Goal: Transaction & Acquisition: Purchase product/service

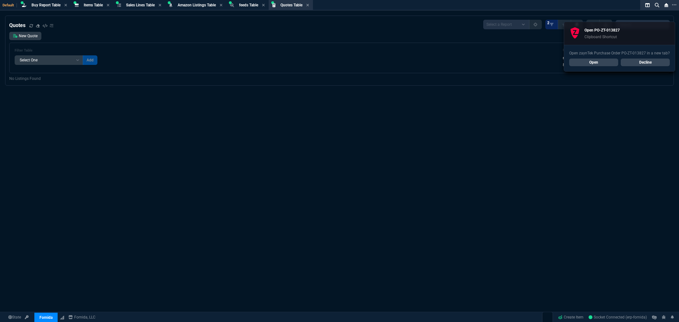
select select "8: NEPT"
select select
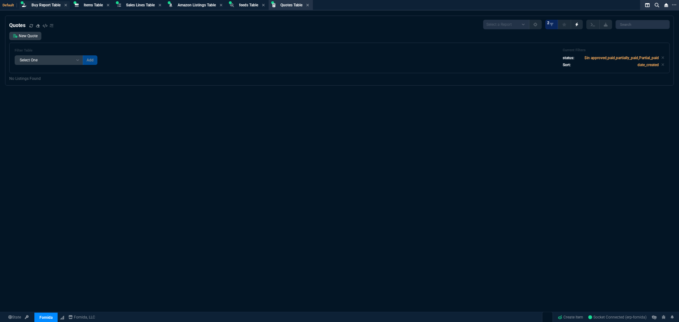
click at [43, 4] on span "Buy Report Table" at bounding box center [45, 5] width 29 height 4
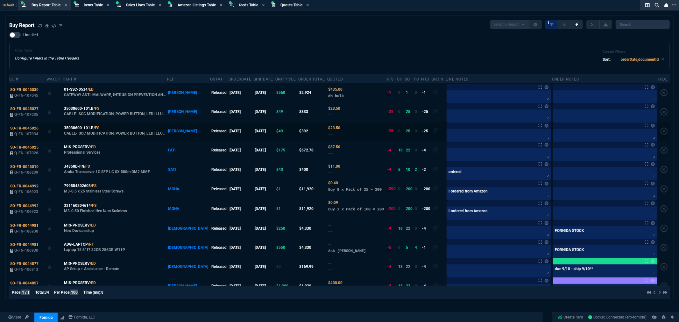
click at [660, 131] on label at bounding box center [663, 131] width 7 height 7
click at [0, 0] on input "checkbox" at bounding box center [0, 0] width 0 height 0
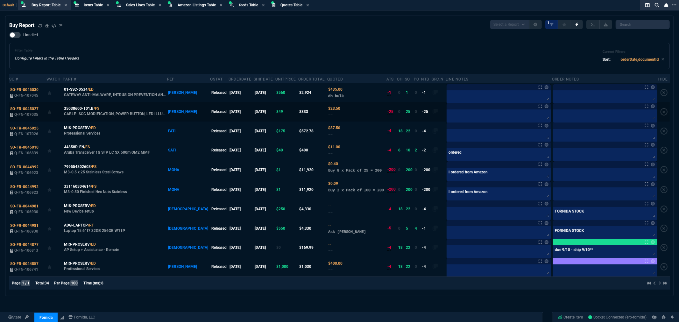
click at [660, 113] on label at bounding box center [663, 111] width 7 height 7
click at [0, 0] on input "checkbox" at bounding box center [0, 0] width 0 height 0
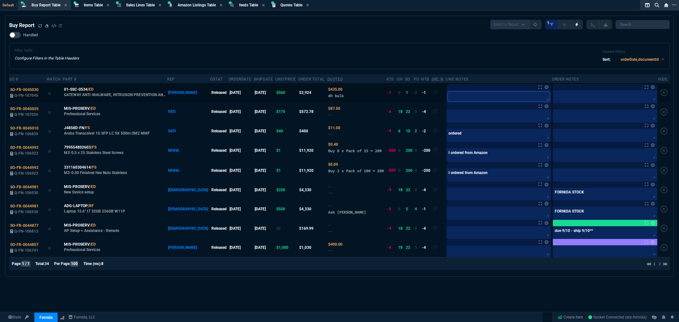
click at [448, 97] on textarea at bounding box center [499, 97] width 102 height 10
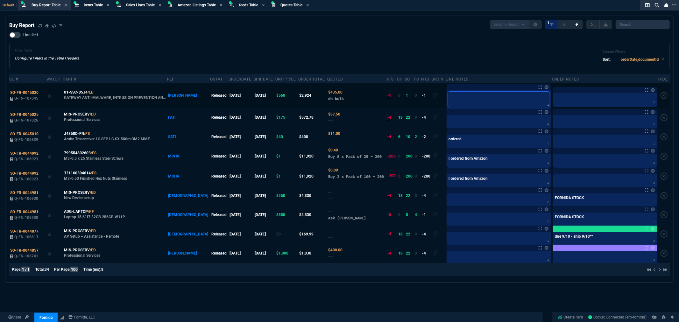
type textarea "b"
type textarea "bu"
type textarea "bul"
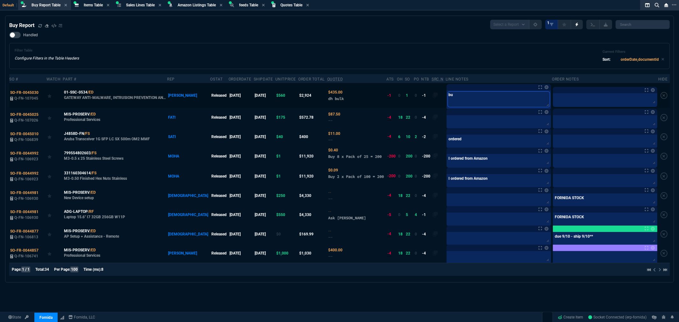
type textarea "bul"
type textarea "bulk"
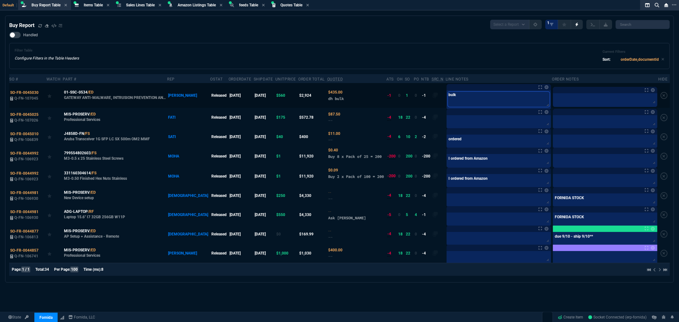
type textarea "bulk b"
type textarea "bulk bu"
type textarea "bulk buy"
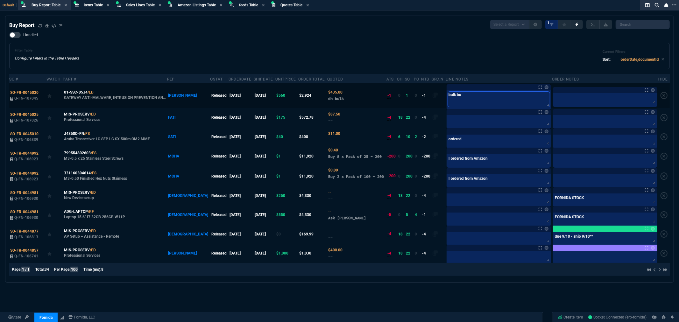
type textarea "bulk buy"
type textarea "bulk buy-"
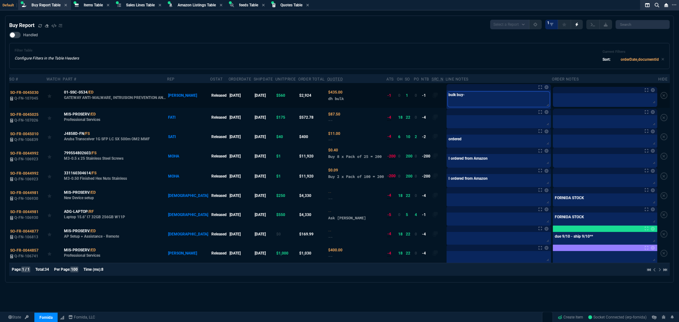
type textarea "bulk buy- a"
type textarea "bulk buy- al"
type textarea "bulk buy- als"
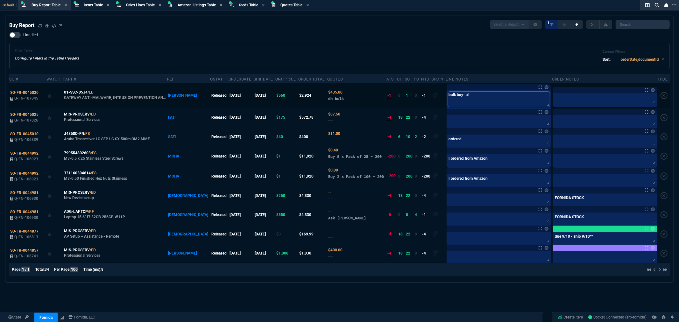
type textarea "bulk buy- als"
type textarea "bulk buy- also"
type textarea "bulk buy- also g"
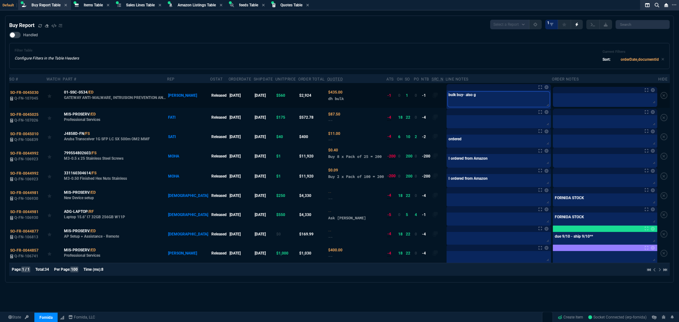
type textarea "bulk buy- also ge"
type textarea "bulk buy- also get"
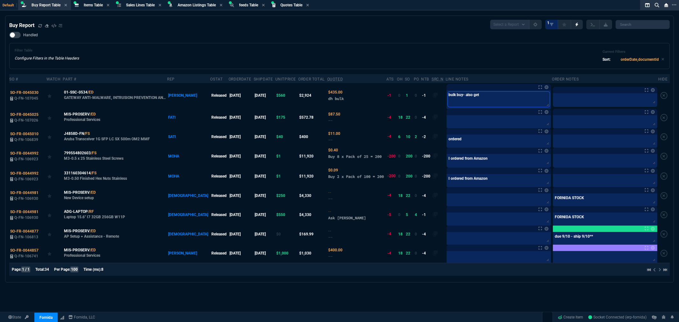
type textarea "bulk buy- also get"
click at [562, 100] on table "SO # Watch Part # Rep oStat OrderDate shipDate unitPrice Order Total Quoted ATS…" at bounding box center [339, 168] width 660 height 189
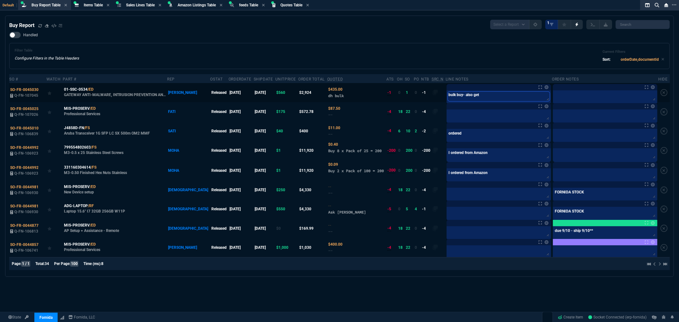
click at [485, 95] on textarea "bulk buy- also get" at bounding box center [499, 97] width 102 height 10
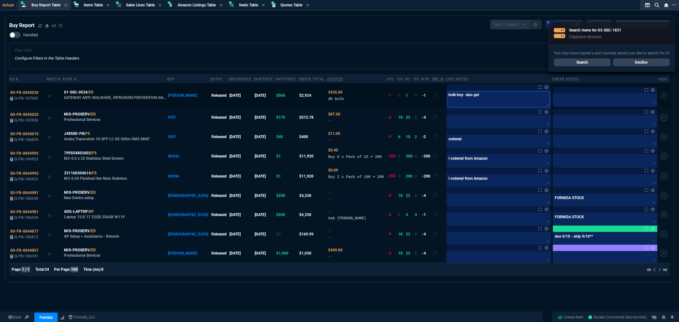
paste textarea "03-SSC-1831"
type textarea "bulk buy- also get 03-SSC-1831"
click at [486, 75] on th "Line Notes" at bounding box center [498, 78] width 106 height 9
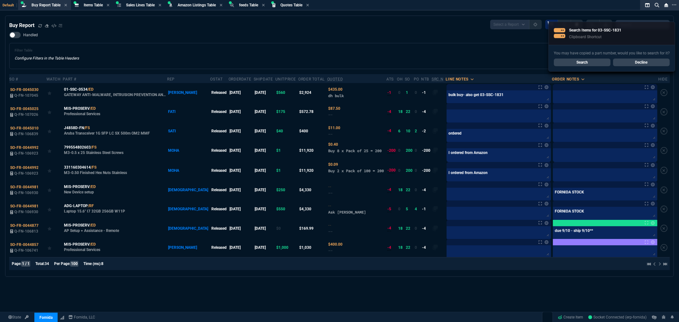
click at [484, 58] on div "Filter Table Configure Filters in the Table Headers Current Filters Sort: order…" at bounding box center [339, 55] width 649 height 15
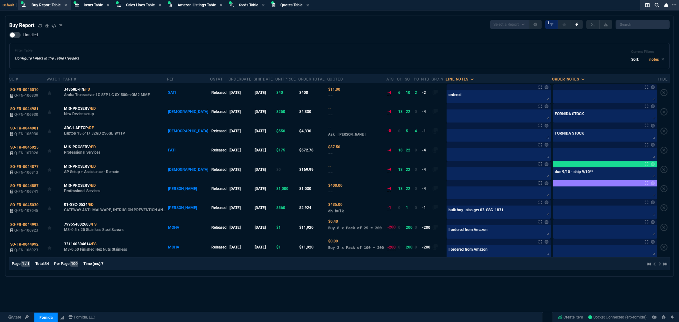
click at [126, 43] on div "Filter Table Configure Filters in the Table Headers Current Filters Sort: notes" at bounding box center [339, 56] width 660 height 26
click at [297, 37] on div "Handled Filter Table Configure Filters in the Table Headers Current Filters Sor…" at bounding box center [339, 50] width 660 height 37
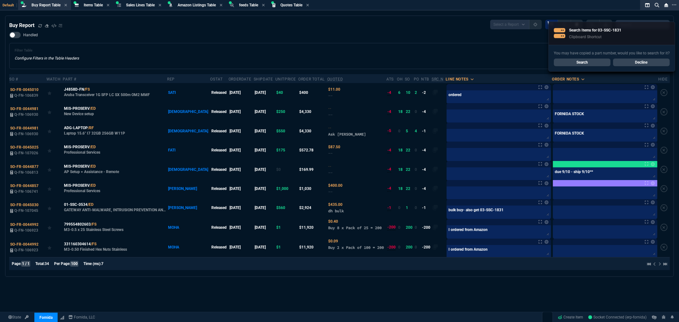
click at [251, 31] on div "Buy Report Select a Report Not Purchased 1 Handled Filter Table Configure Filte…" at bounding box center [339, 146] width 660 height 253
click at [398, 28] on div "Buy Report Select a Report Not Purchased 1" at bounding box center [339, 25] width 660 height 10
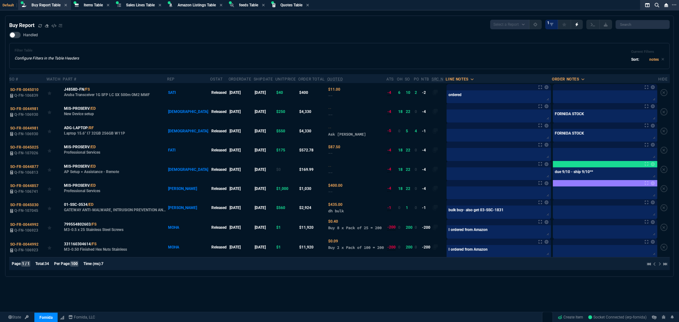
click at [215, 29] on div "Buy Report Select a Report Not Purchased 1" at bounding box center [339, 25] width 660 height 10
click at [94, 4] on span "Items Table" at bounding box center [93, 5] width 19 height 4
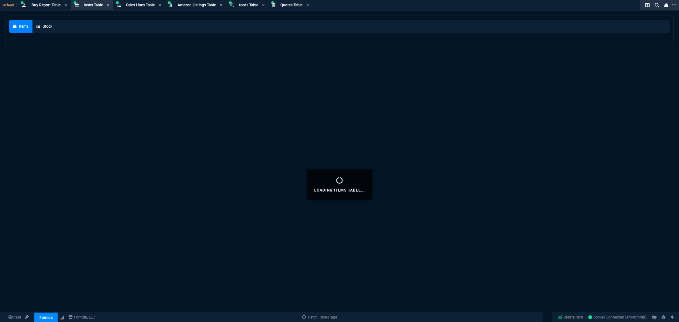
select select
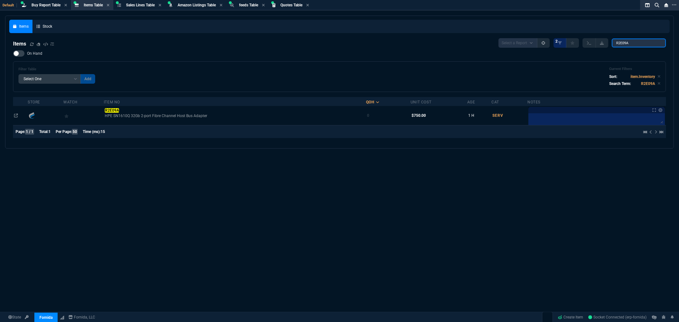
drag, startPoint x: 636, startPoint y: 43, endPoint x: 554, endPoint y: 42, distance: 82.1
click at [554, 42] on div "Select a Report NEW QUERY 2 R2E09A" at bounding box center [581, 43] width 167 height 10
paste input "HMA82GR7DJR8N-XN"
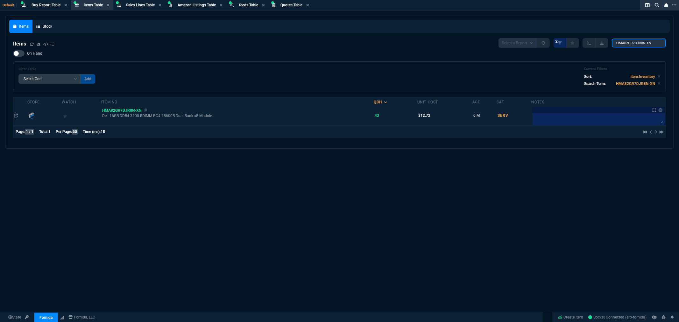
type input "HMA82GR7DJR8N-XN"
click at [124, 110] on span "HMA82GR7DJR8N-XN" at bounding box center [121, 110] width 39 height 4
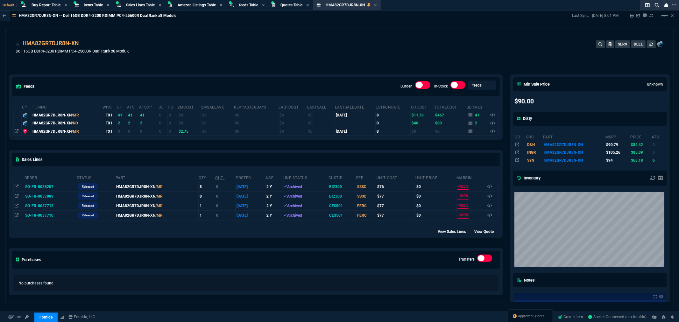
click at [259, 73] on div "feeds Burden In-Stock feeds prices cp ItemNo WHS OH ATS ATSCP SO PO 2MCost 2MSa…" at bounding box center [255, 225] width 501 height 330
click at [303, 67] on div "feeds Burden In-Stock feeds prices cp ItemNo WHS OH ATS ATSCP SO PO 2MCost 2MSa…" at bounding box center [255, 225] width 501 height 330
click at [137, 2] on div "Sales Lines Table Sales Line" at bounding box center [139, 5] width 49 height 8
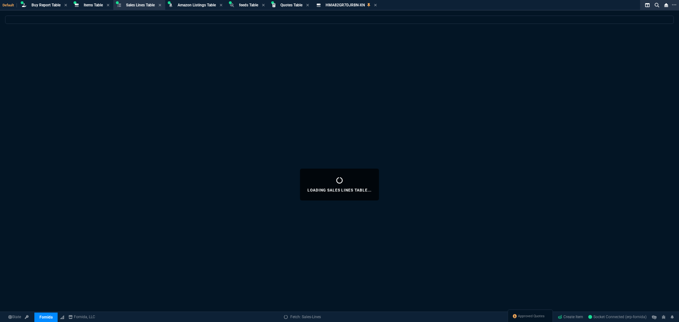
select select
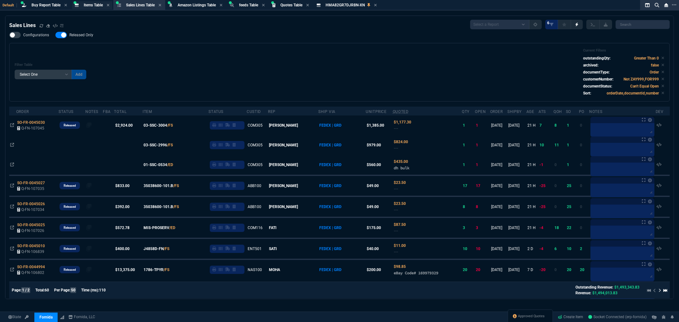
click at [88, 5] on span "Items Table" at bounding box center [93, 5] width 19 height 4
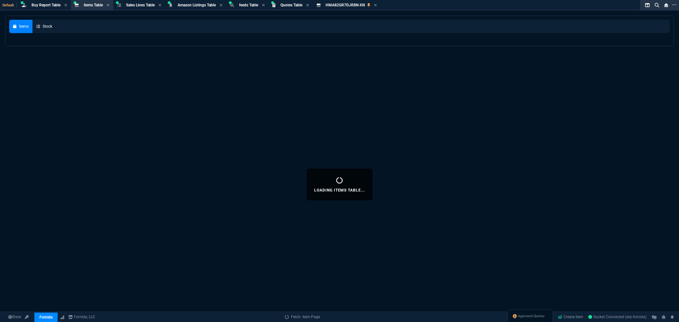
select select
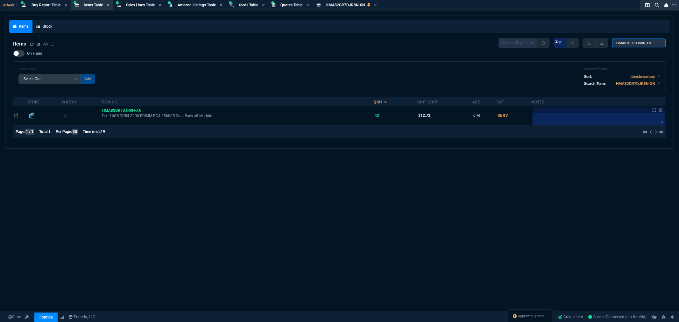
click at [645, 44] on input "HMA82GR7DJR8N-XN" at bounding box center [638, 42] width 54 height 9
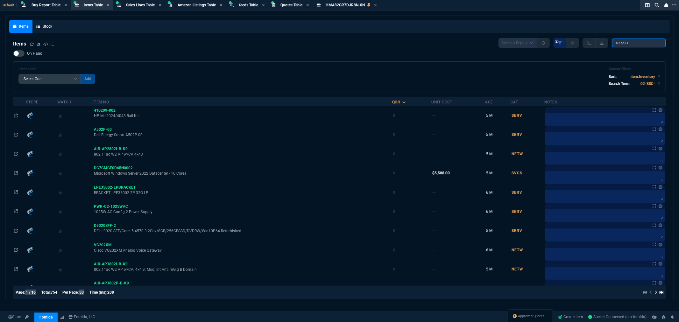
type input "02-SSC-7321"
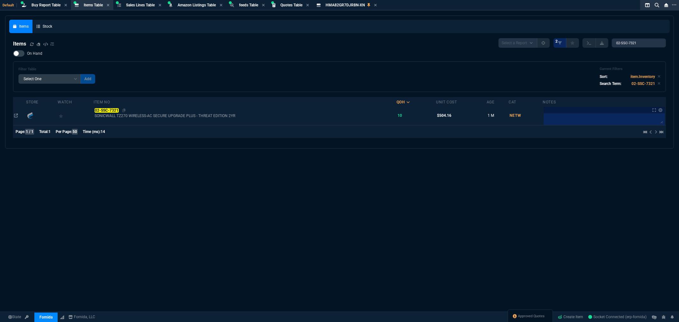
click at [109, 111] on mark "02-SSC-7321" at bounding box center [106, 110] width 24 height 4
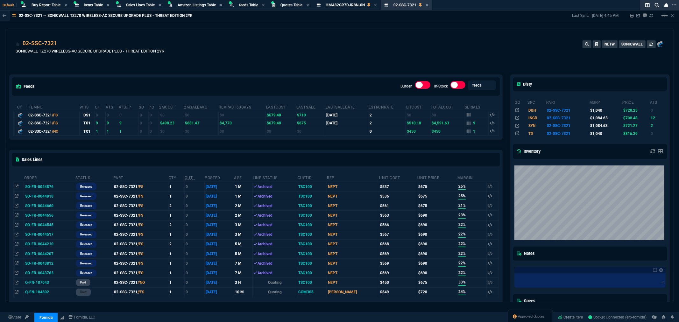
click at [34, 185] on td "SO-FR-0044876" at bounding box center [49, 187] width 51 height 10
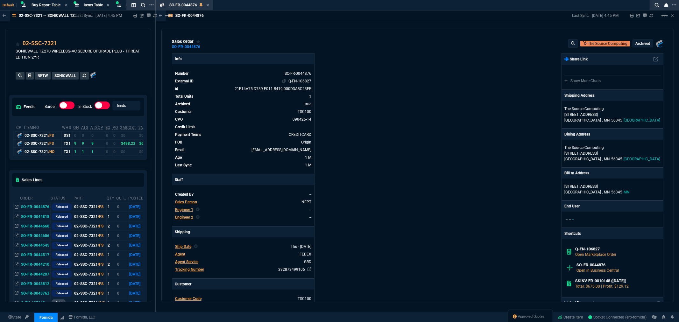
click at [293, 82] on link "Q-FN-106827" at bounding box center [299, 81] width 23 height 4
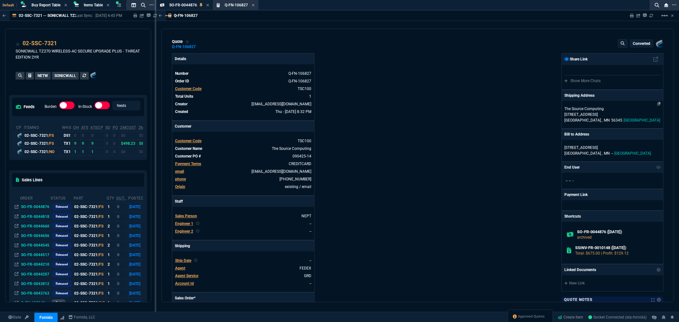
type input "25"
type input "167"
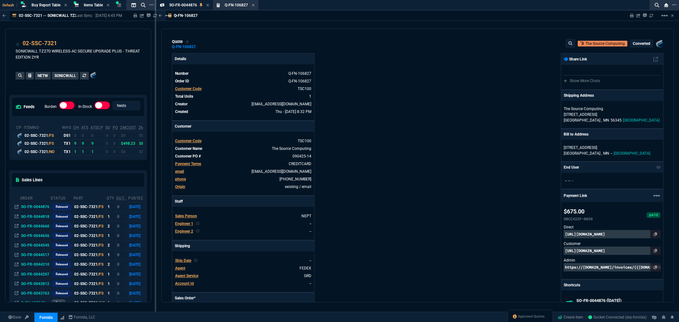
type input "1040"
type input "35"
click at [664, 15] on mat-icon "linear_scale" at bounding box center [664, 16] width 8 height 8
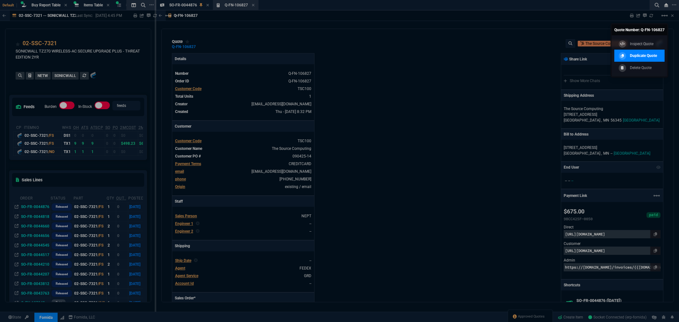
click at [644, 53] on p "Duplicate Quote" at bounding box center [643, 56] width 27 height 6
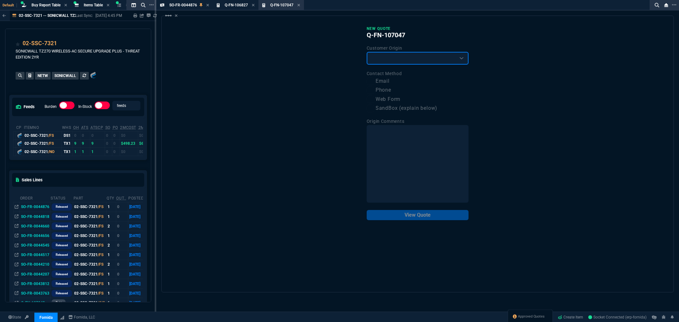
click at [447, 57] on select "Existing Customer Amazon Lead (first order) Website Lead (first order) Called (…" at bounding box center [417, 58] width 102 height 13
select select "existing"
click at [366, 52] on select "Existing Customer Amazon Lead (first order) Website Lead (first order) Called (…" at bounding box center [417, 58] width 102 height 13
click at [388, 81] on label "Email" at bounding box center [417, 81] width 102 height 8
click at [374, 81] on input "Email" at bounding box center [370, 82] width 8 height 8
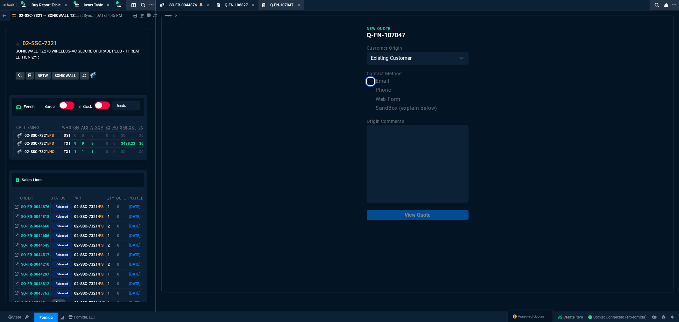
checkbox input "true"
click at [402, 214] on button "View Quote" at bounding box center [417, 215] width 102 height 10
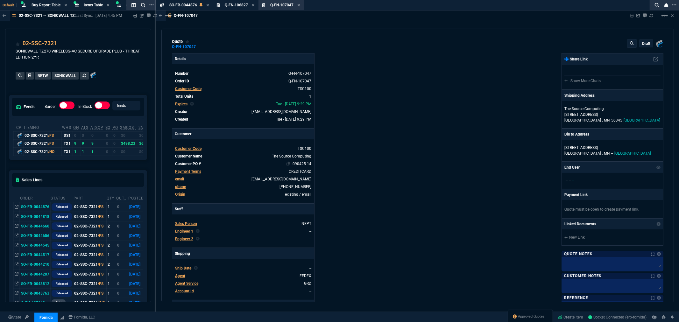
type input "25"
type input "167"
type input "35"
click at [297, 161] on link "090425-14" at bounding box center [301, 164] width 20 height 6
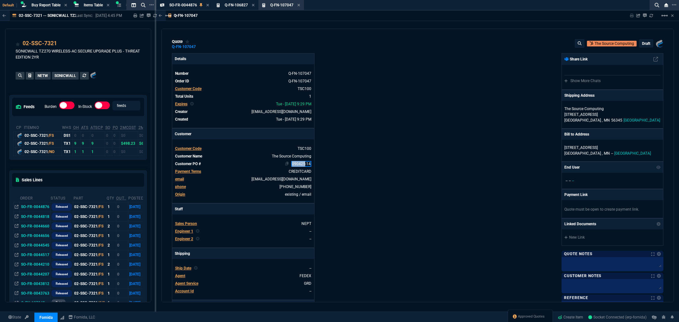
click at [300, 163] on link "090425-14" at bounding box center [301, 164] width 20 height 6
click at [387, 173] on div "Details Number Q-FN-107047 Order ID Q-FN-107047 Customer Code TSC100 Total Unit…" at bounding box center [295, 217] width 246 height 328
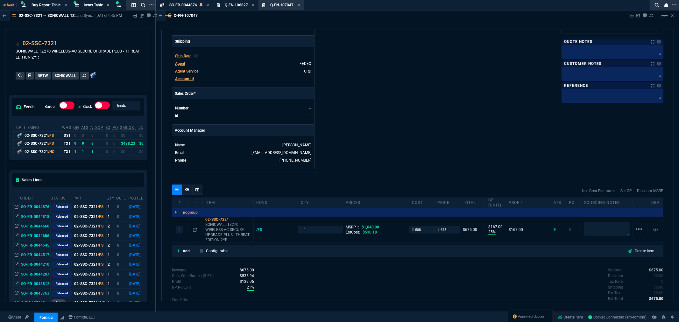
scroll to position [256, 0]
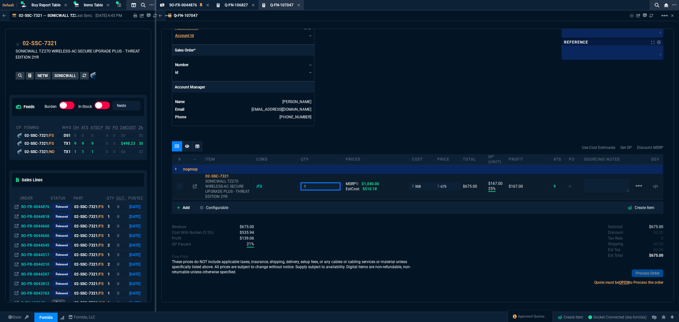
drag, startPoint x: 310, startPoint y: 186, endPoint x: 287, endPoint y: 191, distance: 23.5
click at [284, 190] on div "1 02-SSC-7321 SONICWALL TZ270 WIRELESS-AC SECURE UPGRADE PLUS - THREAT EDITION …" at bounding box center [417, 187] width 491 height 26
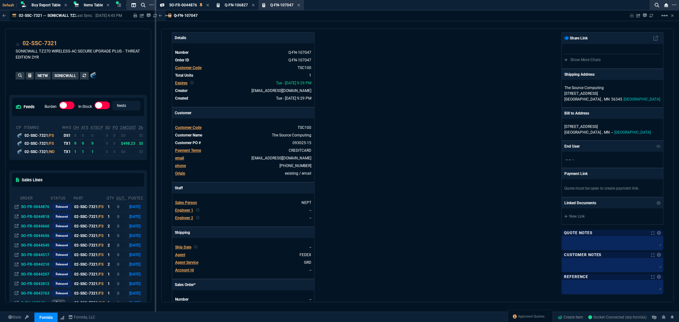
scroll to position [0, 0]
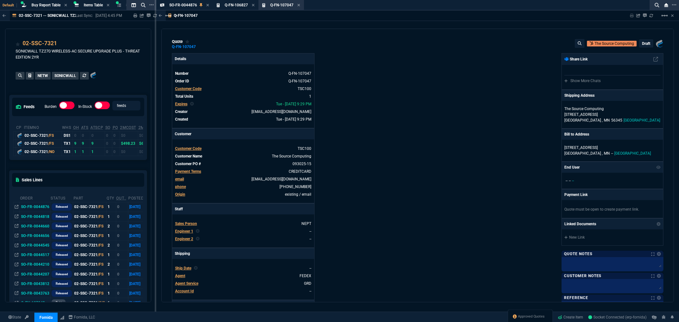
type input "2"
click at [643, 42] on p "draft" at bounding box center [646, 43] width 8 height 5
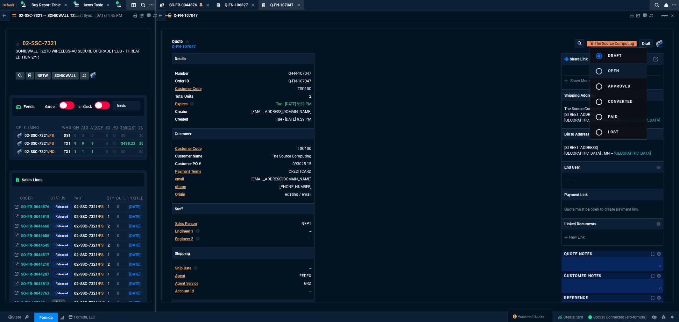
click at [595, 72] on mat-icon "radio_button_unchecked" at bounding box center [599, 71] width 8 height 8
type input "25"
type input "167"
type input "35"
click at [473, 88] on div at bounding box center [339, 161] width 679 height 322
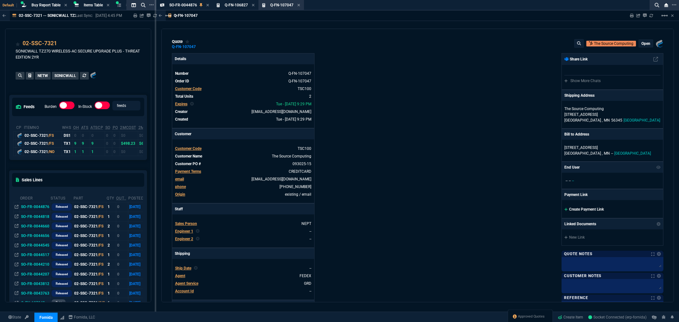
click at [580, 210] on link "Create Payment Link" at bounding box center [583, 209] width 39 height 4
click at [569, 209] on link "Create Payment Link" at bounding box center [583, 209] width 39 height 4
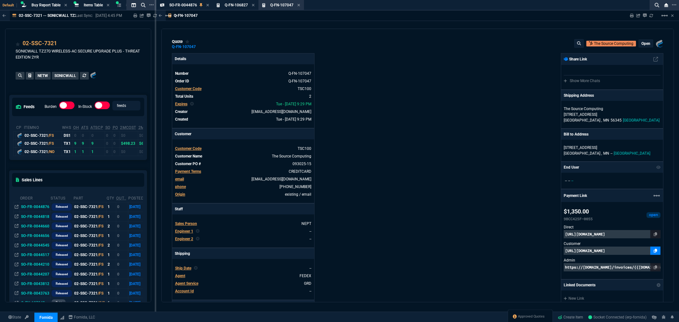
click at [653, 249] on icon at bounding box center [654, 251] width 3 height 4
click at [472, 148] on div "Fornida, LLC 2609 Technology Dr Suite 300 Plano, TX 75074 Share Link Show More …" at bounding box center [540, 217] width 246 height 328
click at [298, 5] on icon at bounding box center [298, 5] width 3 height 4
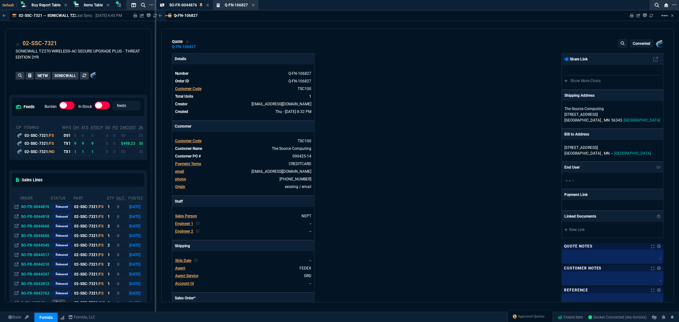
type input "1040"
type input "25"
type input "167"
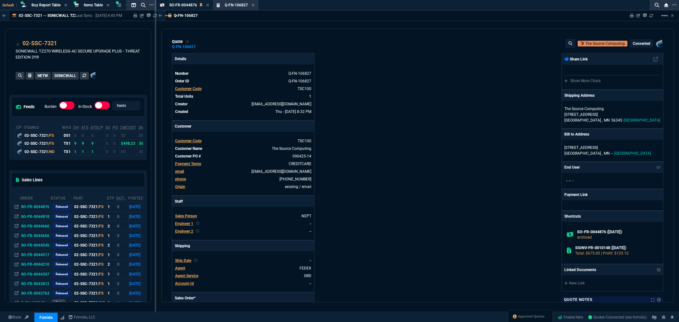
type input "35"
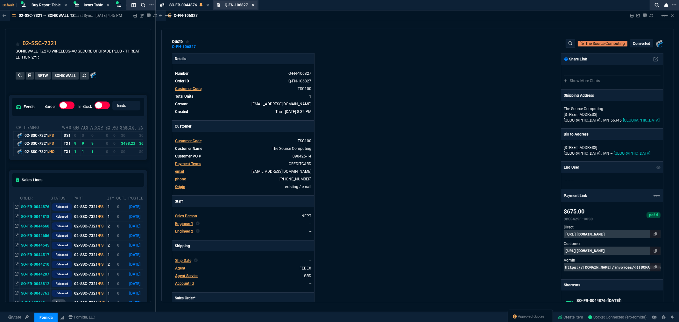
click at [252, 5] on icon at bounding box center [253, 5] width 3 height 4
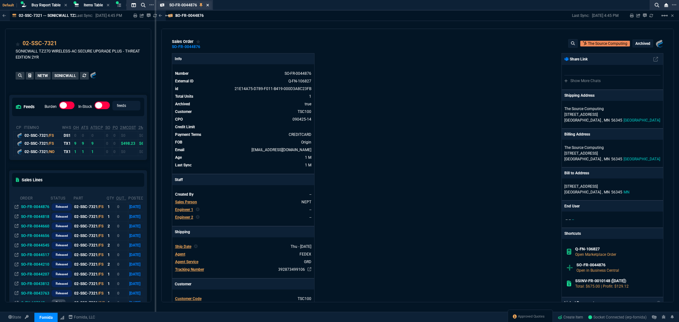
click at [207, 5] on icon at bounding box center [207, 5] width 3 height 4
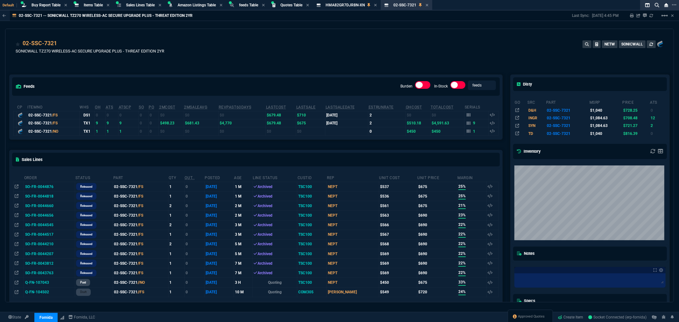
click at [274, 67] on div "feeds Burden In-Stock feeds prices cp ItemNo WHS OH ATS ATSCP SO PO 2MCost 2MSa…" at bounding box center [255, 257] width 501 height 394
click at [366, 58] on div "02-SSC-7321 SONICWALL TZ270 WIRELESS-AC SECURE UPGRADE PLUS - THREAT EDITION 2Y…" at bounding box center [339, 50] width 647 height 23
click at [395, 34] on div "02-SSC-7321 SONICWALL TZ270 WIRELESS-AC SECURE UPGRADE PLUS - THREAT EDITION 2Y…" at bounding box center [339, 48] width 668 height 38
click at [378, 39] on div "02-SSC-7321 SONICWALL TZ270 WIRELESS-AC SECURE UPGRADE PLUS - THREAT EDITION 2Y…" at bounding box center [339, 50] width 647 height 23
click at [525, 316] on span "Approved Quotes" at bounding box center [531, 316] width 27 height 5
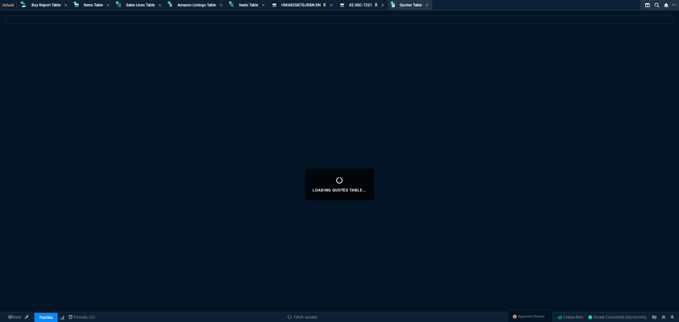
select select
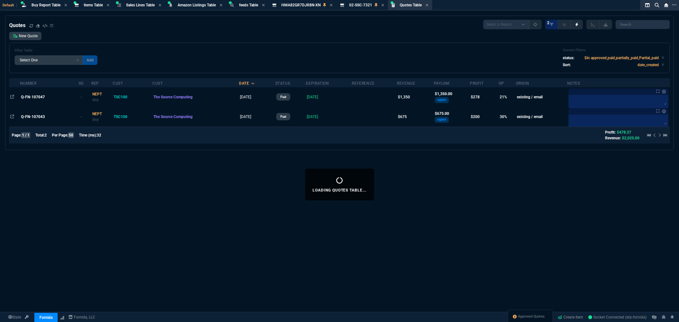
click at [231, 165] on div "Loading Quotes Table... Quotes Select a Report Fruit (MTD) APPROVED Quotes 2 Ne…" at bounding box center [339, 185] width 679 height 338
click at [272, 53] on div "Filter Table Select One Add Filter () creator (creator) Cust (headers.customerN…" at bounding box center [339, 58] width 649 height 20
click at [522, 314] on span "Approved Quotes" at bounding box center [531, 316] width 27 height 5
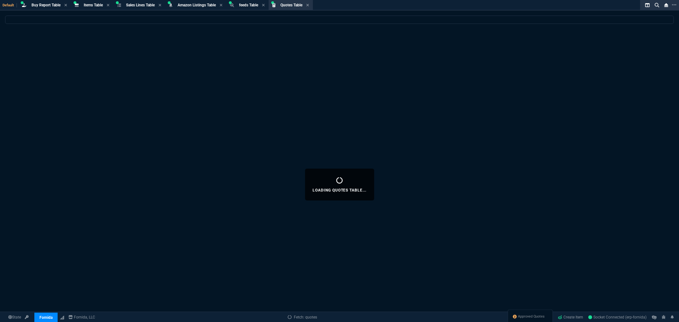
select select
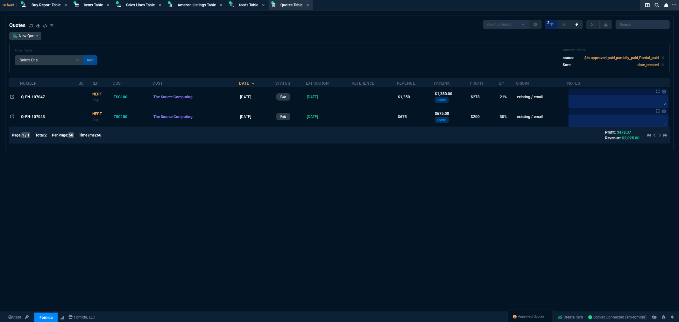
click at [28, 96] on span "Q-FN-107047" at bounding box center [33, 97] width 24 height 4
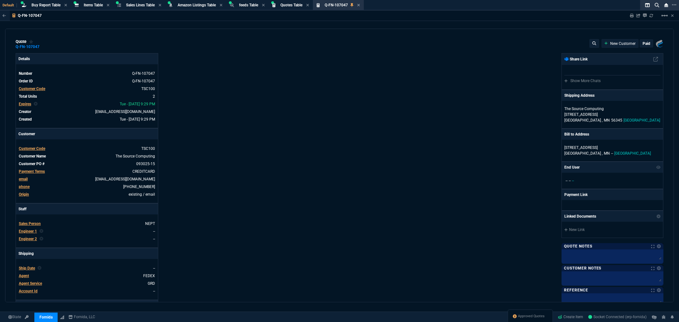
type input "1040"
type input "25"
type input "167"
type input "35"
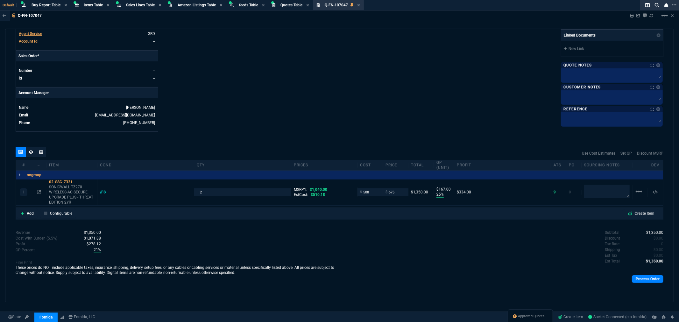
scroll to position [250, 0]
click at [643, 281] on link "Process Order" at bounding box center [646, 279] width 31 height 8
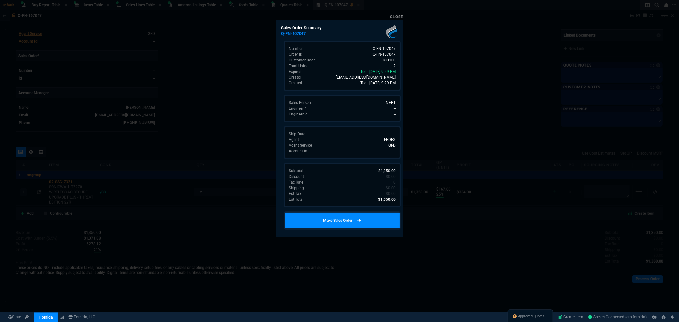
click at [342, 220] on link "Make Sales Order" at bounding box center [341, 220] width 117 height 18
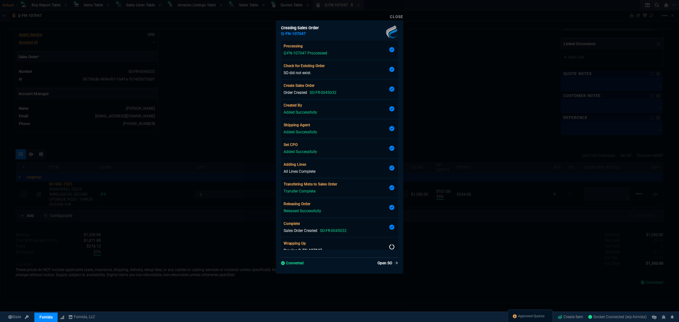
scroll to position [7, 0]
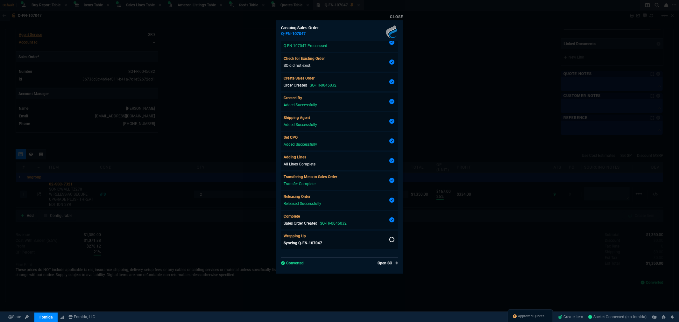
type input "25"
type input "167"
type input "35"
click at [398, 17] on link "Close" at bounding box center [396, 17] width 13 height 4
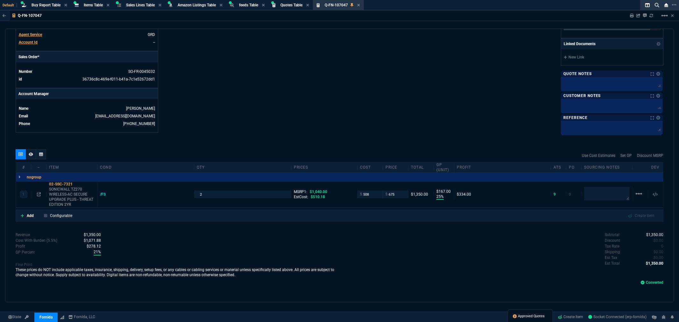
click at [518, 314] on span "Approved Quotes" at bounding box center [531, 316] width 27 height 5
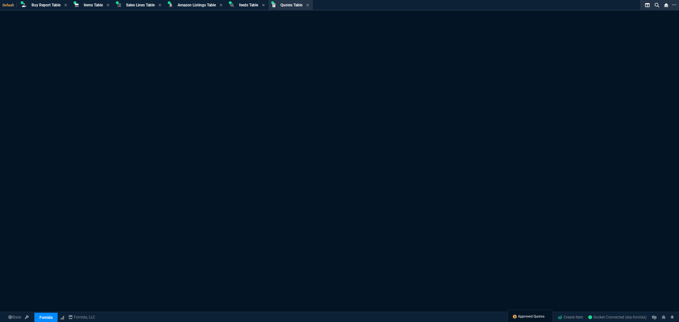
click at [518, 316] on span "Approved Quotes" at bounding box center [531, 316] width 27 height 5
select select
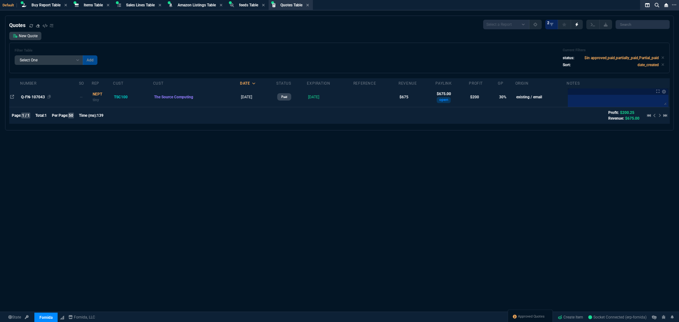
click at [34, 96] on span "Q-FN-107043" at bounding box center [33, 97] width 24 height 4
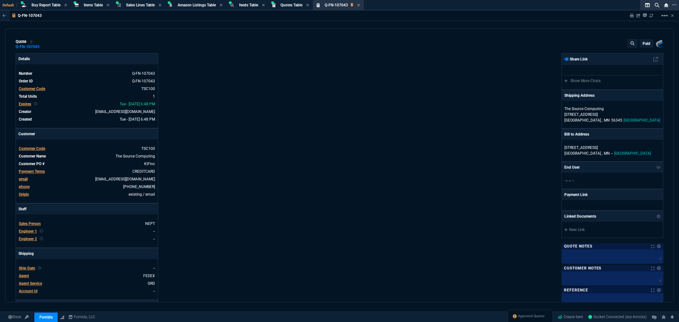
type input "33"
type input "225"
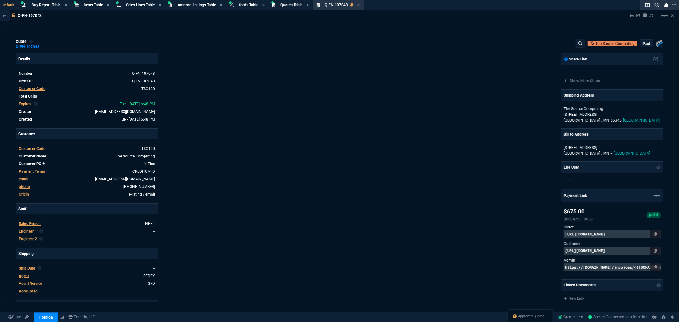
type input "1040"
type input "35"
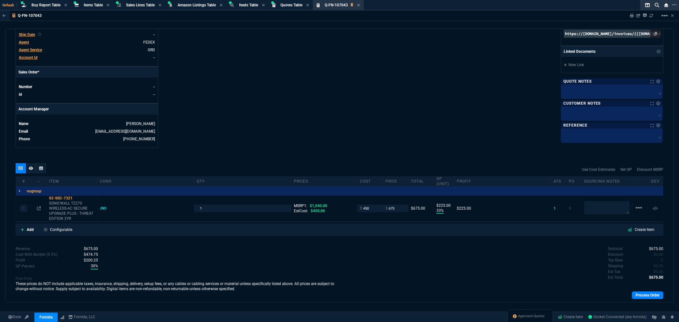
scroll to position [250, 0]
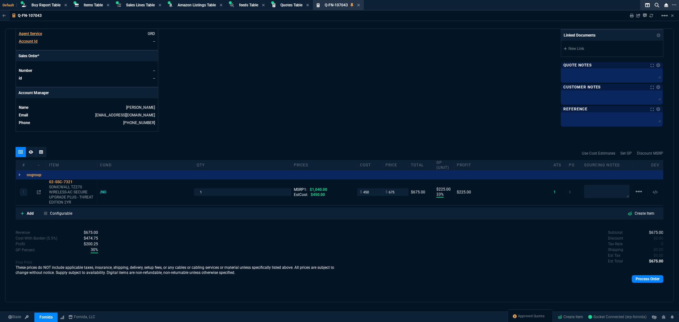
click at [638, 284] on div "Process Order" at bounding box center [501, 278] width 324 height 13
click at [640, 281] on link "Process Order" at bounding box center [646, 279] width 31 height 8
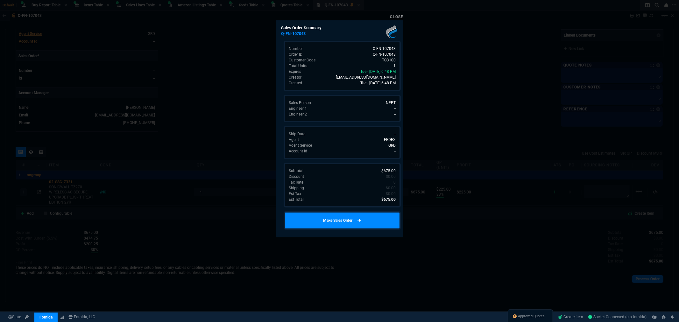
click at [344, 216] on link "Make Sales Order" at bounding box center [341, 220] width 117 height 18
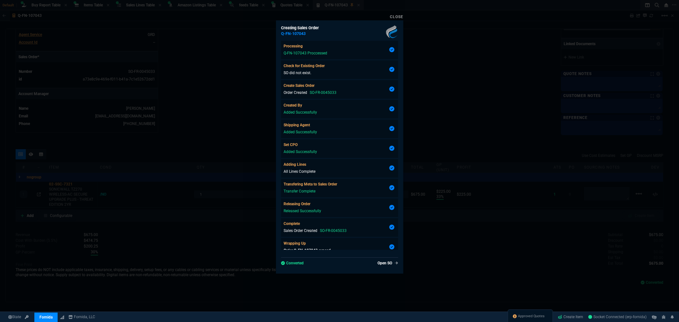
scroll to position [7, 0]
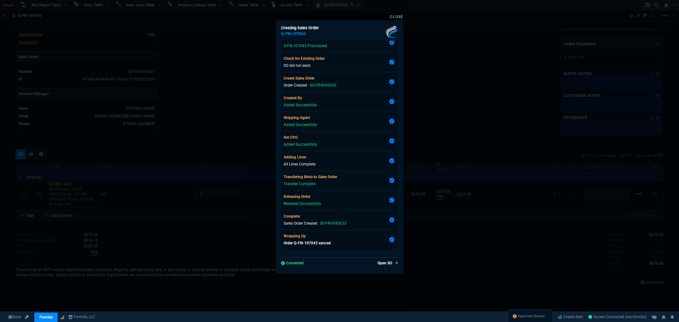
type input "33"
type input "225"
type input "35"
click at [401, 16] on link "Close" at bounding box center [396, 17] width 13 height 4
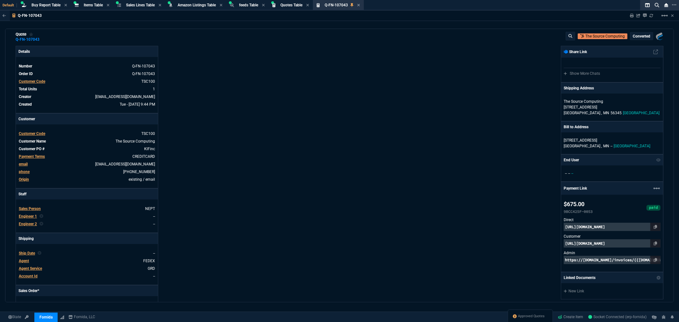
scroll to position [0, 0]
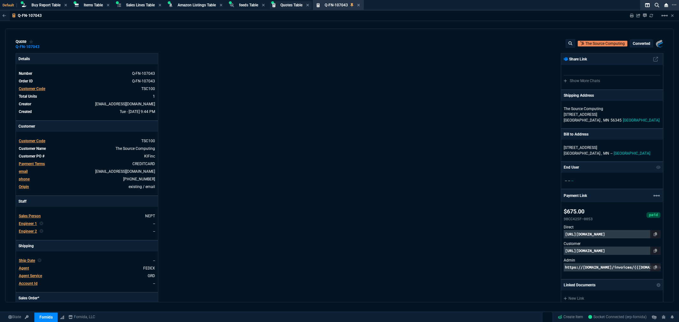
drag, startPoint x: 297, startPoint y: 5, endPoint x: 300, endPoint y: 9, distance: 4.1
click at [297, 5] on span "Quotes Table" at bounding box center [291, 5] width 22 height 4
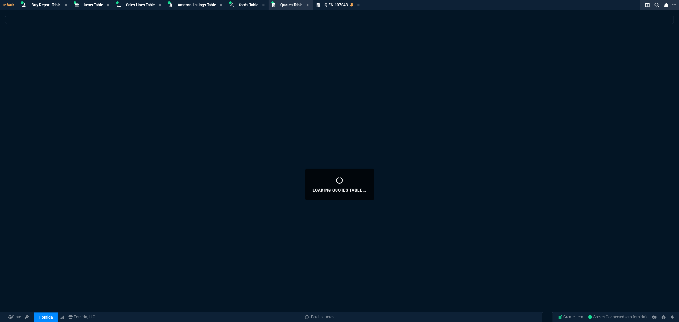
select select
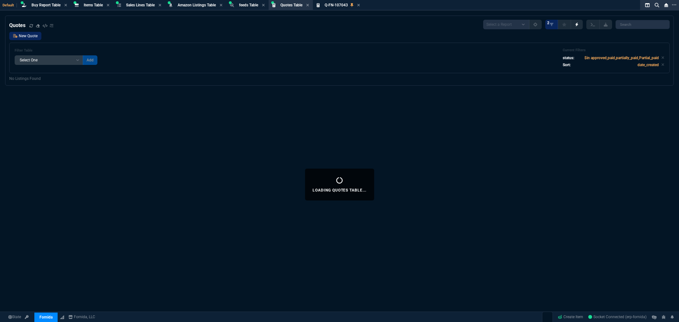
click at [34, 37] on link "New Quote" at bounding box center [25, 36] width 32 height 8
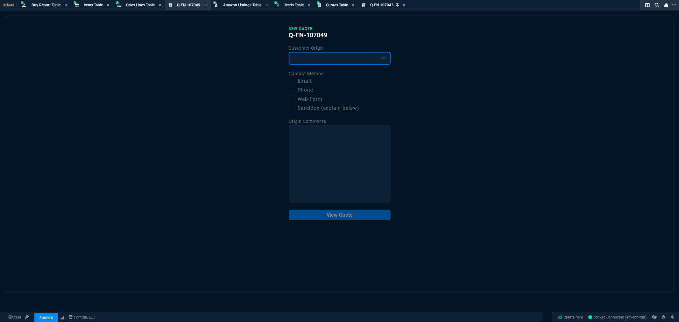
click at [350, 63] on select "Existing Customer Amazon Lead (first order) Website Lead (first order) Called (…" at bounding box center [340, 58] width 102 height 13
select select "existing"
click at [289, 52] on select "Existing Customer Amazon Lead (first order) Website Lead (first order) Called (…" at bounding box center [340, 58] width 102 height 13
click at [294, 82] on input "Email" at bounding box center [293, 82] width 8 height 8
checkbox input "true"
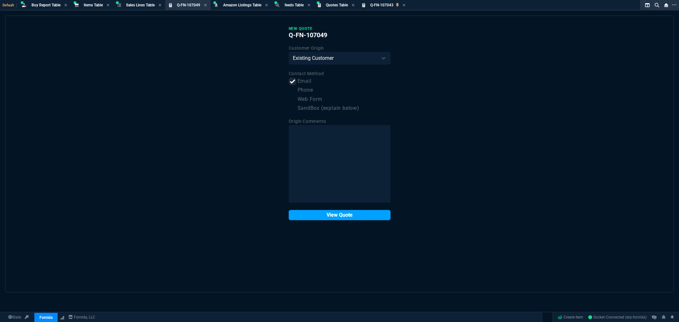
click at [350, 214] on button "View Quote" at bounding box center [340, 215] width 102 height 10
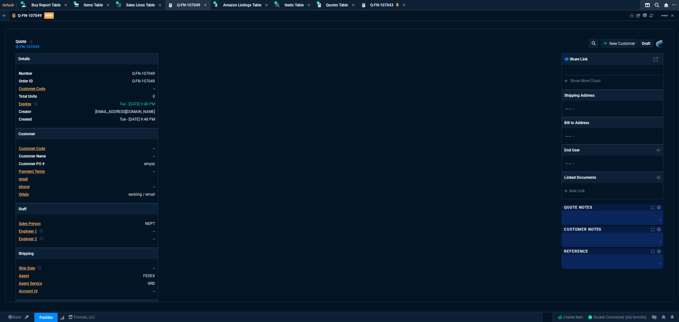
click at [37, 88] on span "Customer Code" at bounding box center [32, 89] width 26 height 4
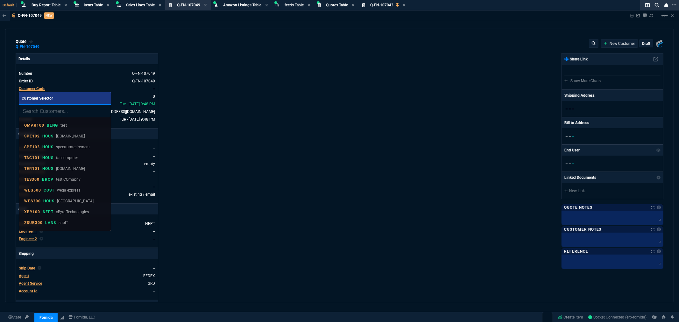
click at [44, 108] on input "search" at bounding box center [65, 111] width 92 height 13
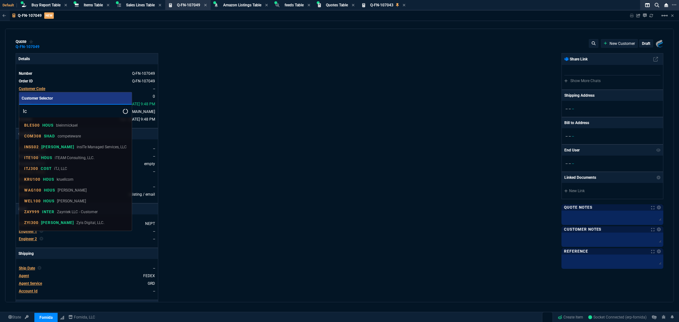
type input "lc"
click at [253, 83] on div at bounding box center [339, 161] width 679 height 322
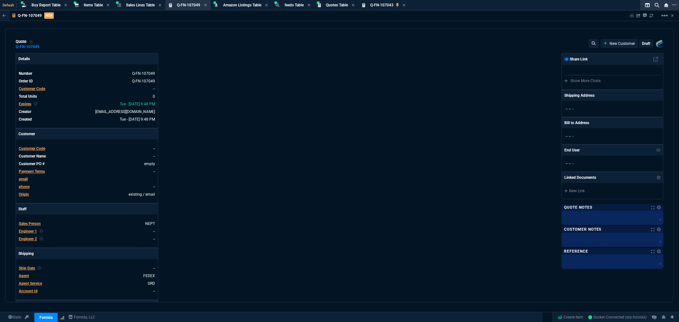
click at [38, 89] on span "Customer Code" at bounding box center [32, 89] width 26 height 4
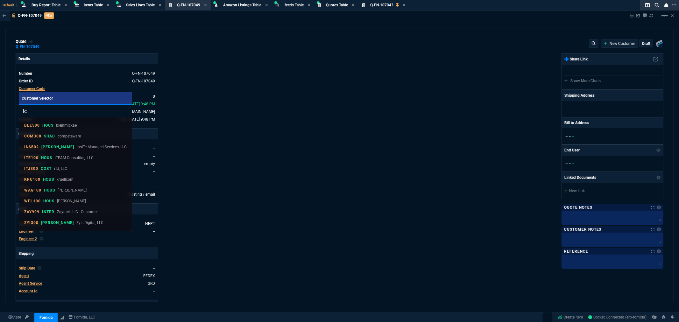
type input "l"
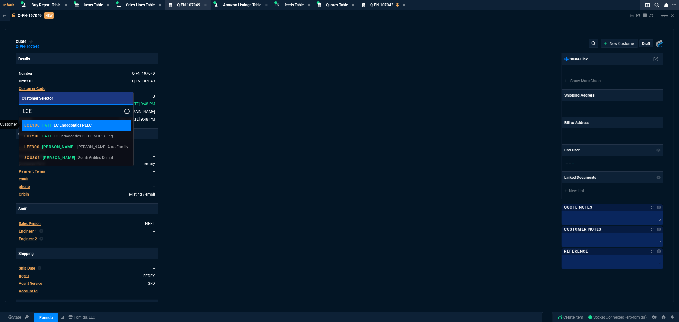
type input "LCE"
click at [68, 127] on p "LC Endodontics PLLC" at bounding box center [73, 125] width 38 height 6
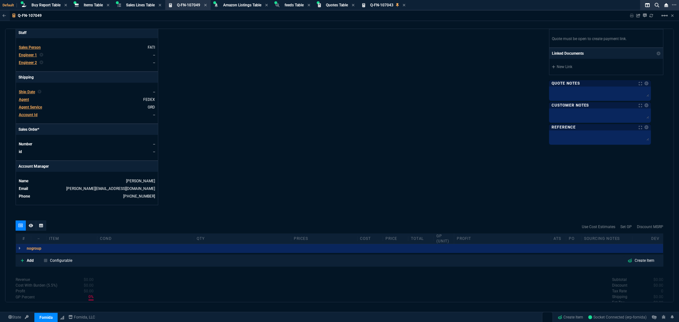
scroll to position [177, 0]
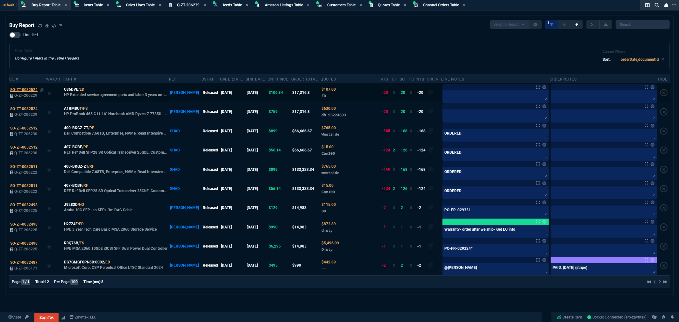
click at [21, 88] on span "SO-ZT-0032524" at bounding box center [23, 89] width 27 height 4
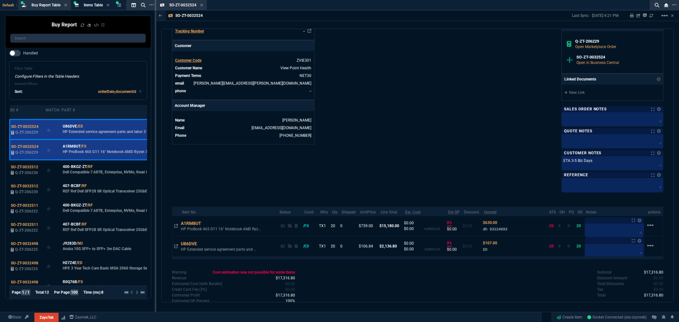
scroll to position [248, 0]
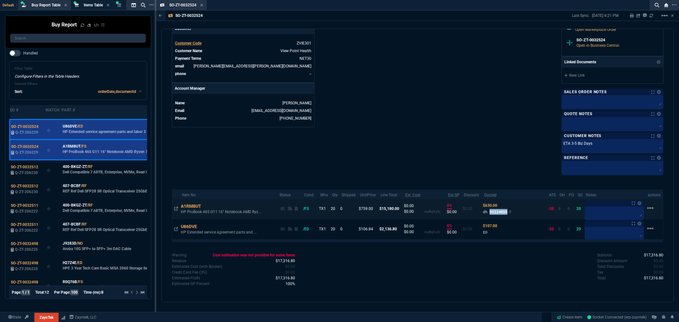
drag, startPoint x: 509, startPoint y: 212, endPoint x: 492, endPoint y: 214, distance: 17.3
click at [492, 214] on span "dh 93224693" at bounding box center [495, 211] width 24 height 5
copy span "93224693"
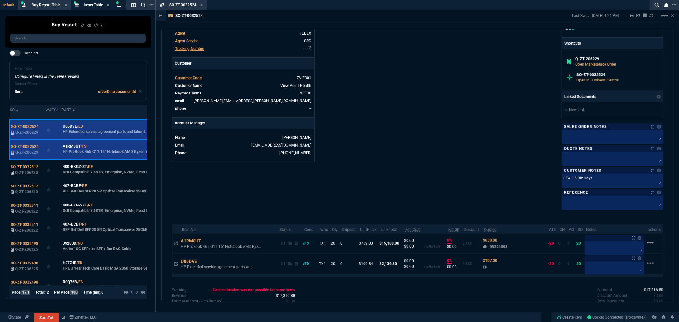
click at [364, 53] on div "Info Number SO-ZT-0032524 External ID Q-ZT-206229 id 39C5880B-379E-F011-B41A-7C…" at bounding box center [295, 24] width 246 height 369
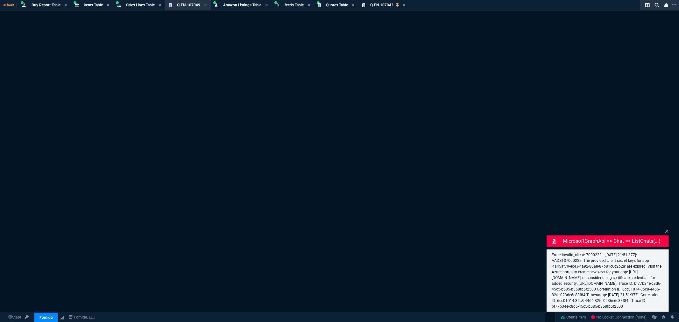
select select "8: NEPT"
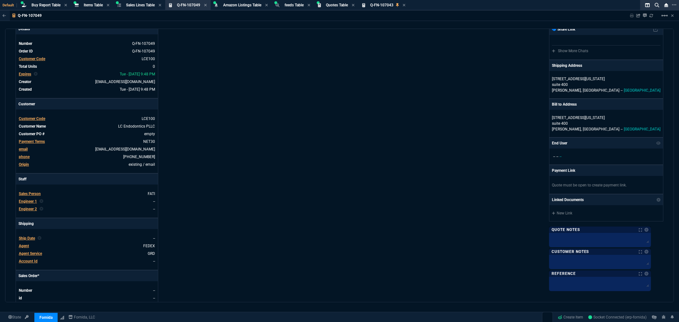
scroll to position [141, 0]
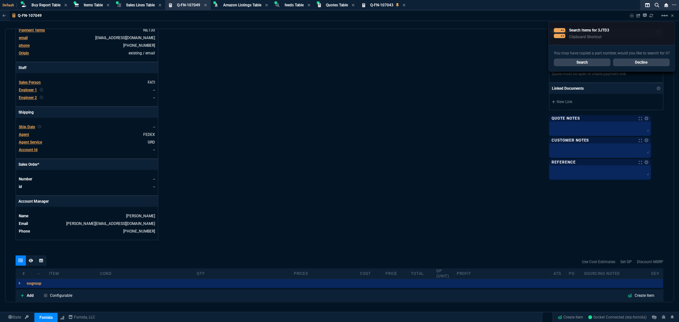
click at [235, 47] on div "Details Number Q-FN-107049 Order ID Q-FN-107049 Customer Code LCE100 Total Unit…" at bounding box center [178, 76] width 324 height 328
click at [582, 64] on link "Search" at bounding box center [582, 63] width 57 height 8
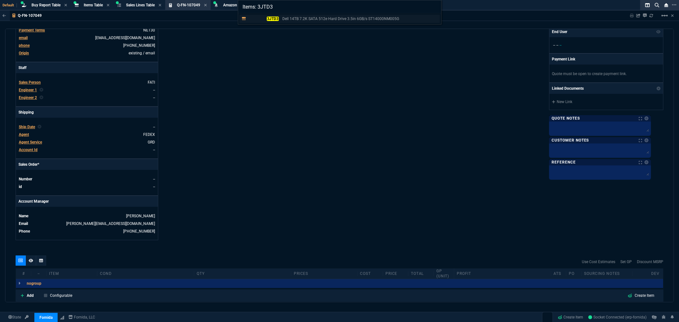
click at [280, 18] on div "3JTD3 Dell 14TB 7.2K SATA 512e Hard Drive 3.5in 6GB/s ST14000NM005G" at bounding box center [324, 19] width 153 height 6
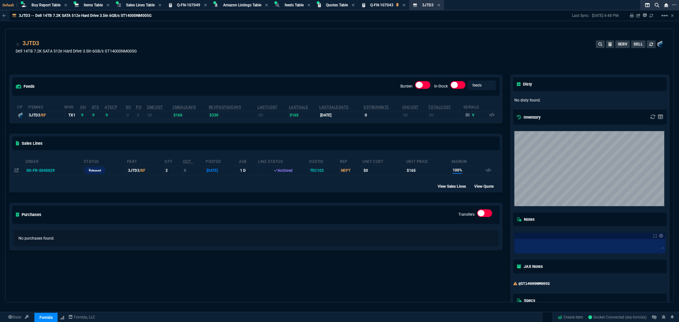
click at [36, 168] on td "SO-FR-0045029" at bounding box center [54, 171] width 58 height 10
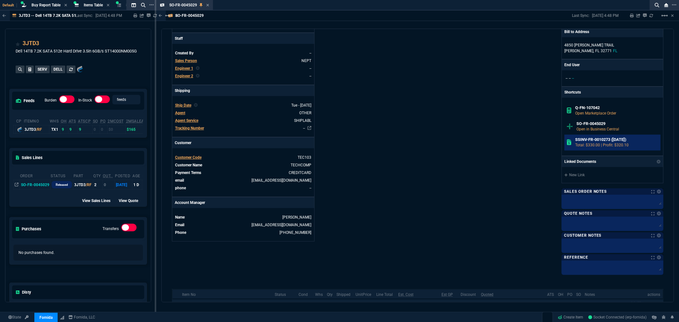
click at [599, 138] on h6 "SSINV-FR-0010273 ([DATE])" at bounding box center [616, 139] width 83 height 5
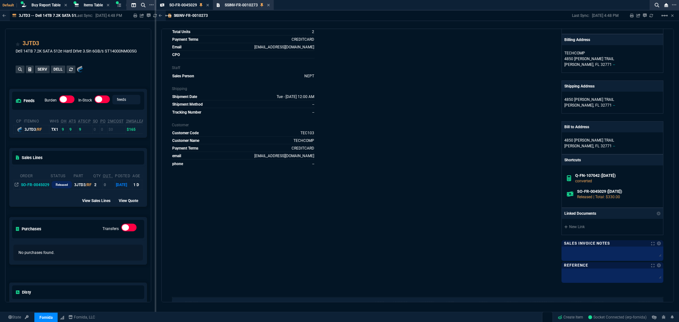
scroll to position [0, 0]
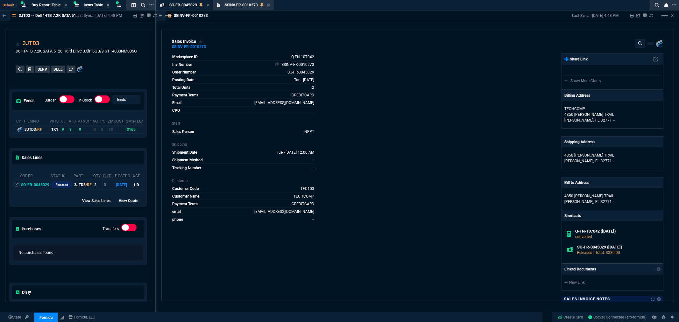
click at [287, 67] on td "SSINV-FR-0010273" at bounding box center [254, 64] width 120 height 6
click at [291, 65] on link "SSINV-FR-0010273" at bounding box center [297, 64] width 33 height 4
click at [305, 64] on link "SSINV-FR-0010273" at bounding box center [297, 64] width 33 height 4
click at [284, 65] on link "SSINV-FR-0010273" at bounding box center [297, 64] width 33 height 4
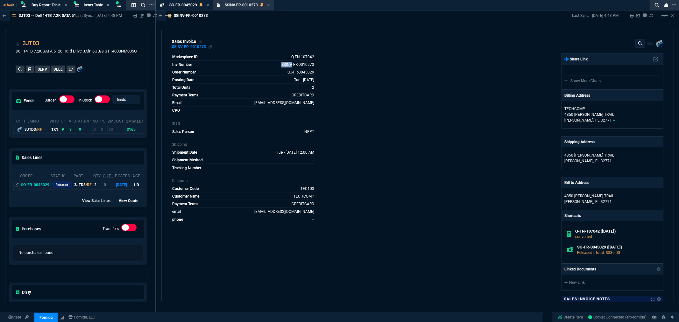
click at [196, 46] on div "SSINV-FR-0010273" at bounding box center [189, 46] width 34 height 1
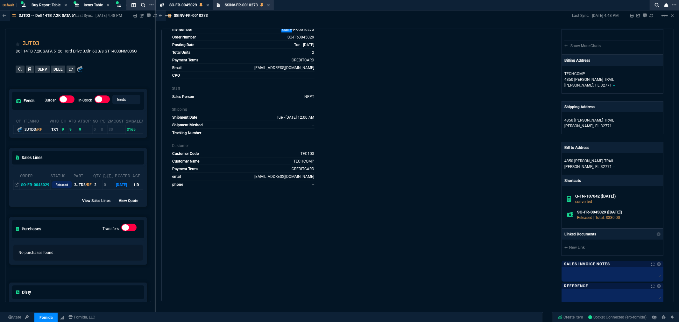
scroll to position [132, 0]
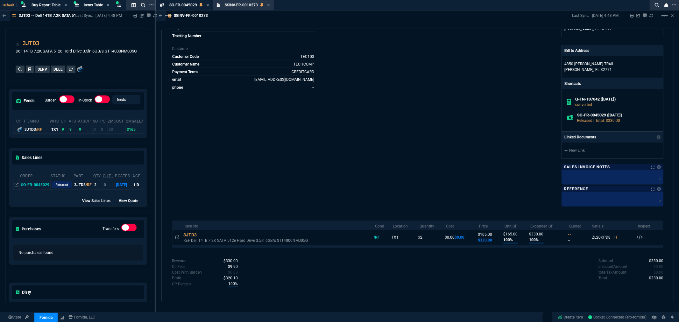
click at [269, 4] on icon at bounding box center [268, 5] width 3 height 4
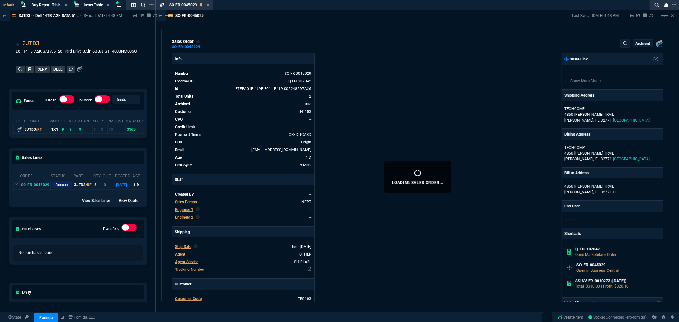
click at [207, 5] on icon at bounding box center [207, 5] width 3 height 3
click at [207, 4] on icon at bounding box center [207, 5] width 3 height 3
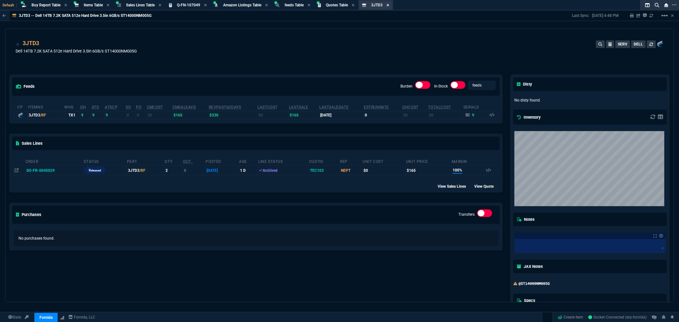
click at [389, 5] on icon at bounding box center [387, 5] width 3 height 3
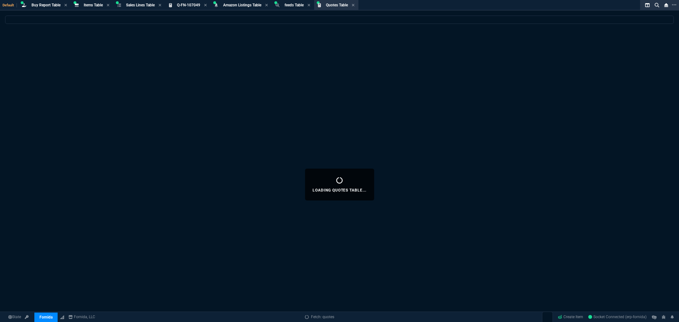
select select
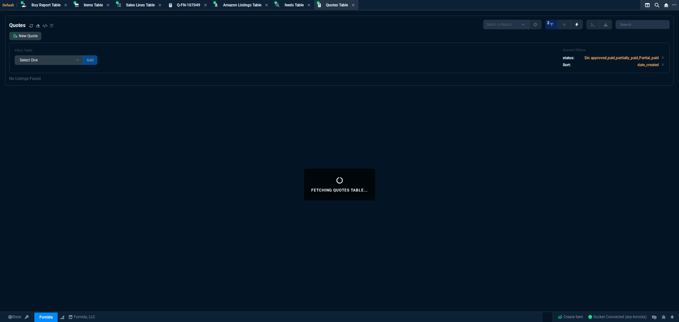
click at [191, 2] on div "Q-FN-107049 Quote" at bounding box center [187, 5] width 43 height 8
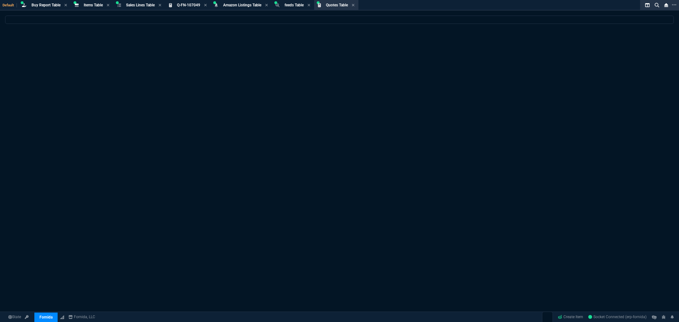
select select
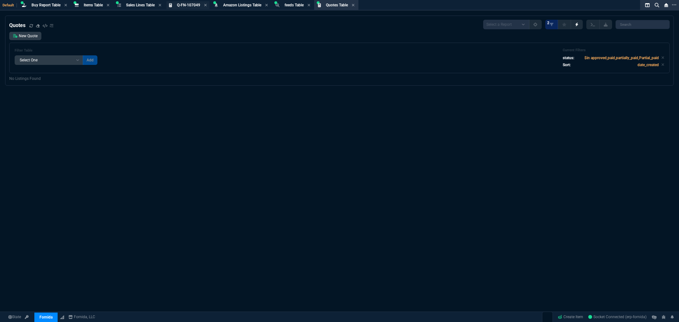
click at [193, 4] on span "Q-FN-107049" at bounding box center [188, 5] width 23 height 4
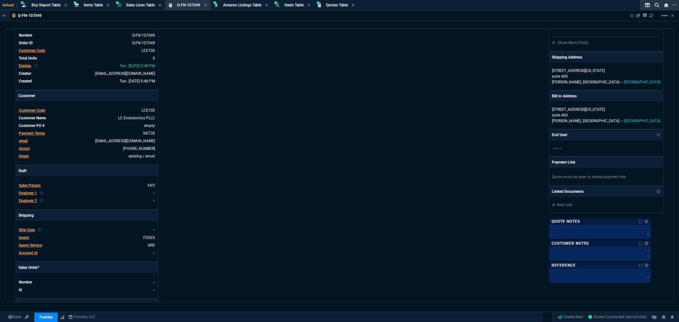
scroll to position [212, 0]
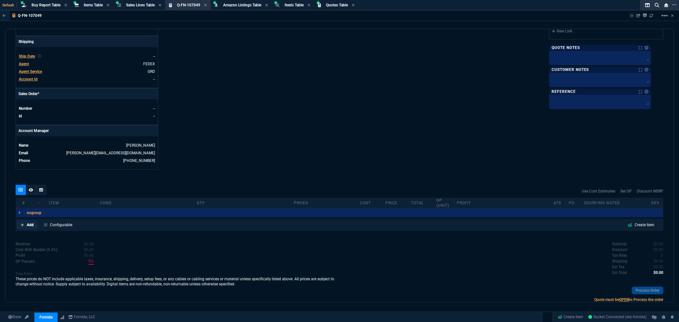
click at [24, 225] on icon at bounding box center [22, 225] width 3 height 4
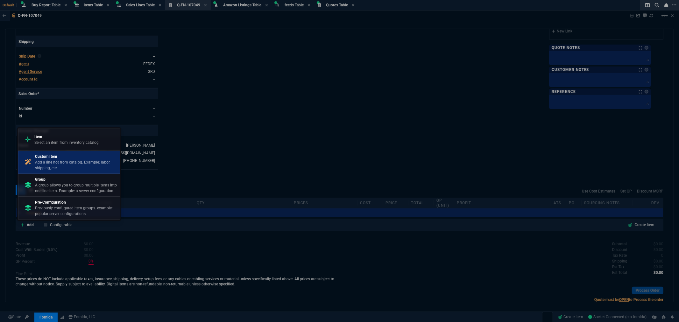
click at [56, 157] on p "Custom Item" at bounding box center [76, 157] width 82 height 6
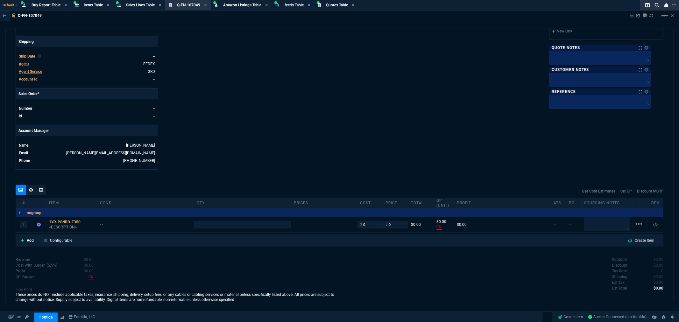
type input "0"
click at [67, 228] on p "<DESCRIPTION>" at bounding box center [71, 227] width 45 height 5
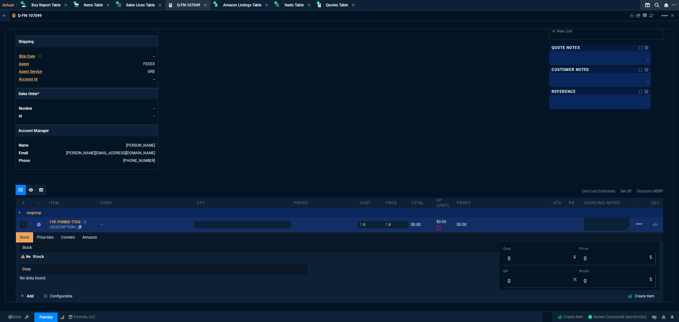
click at [67, 228] on p "<DESCRIPTION>" at bounding box center [71, 227] width 45 height 5
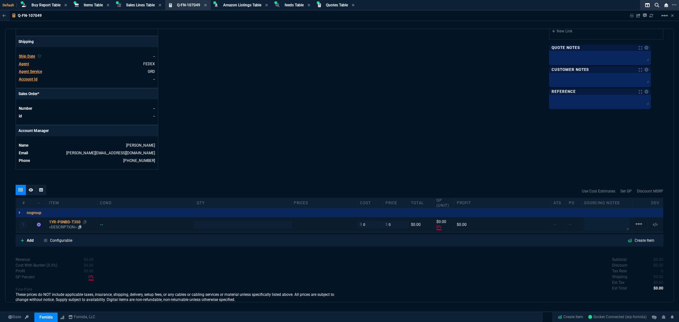
click at [69, 228] on p "<DESCRIPTION>" at bounding box center [71, 227] width 45 height 5
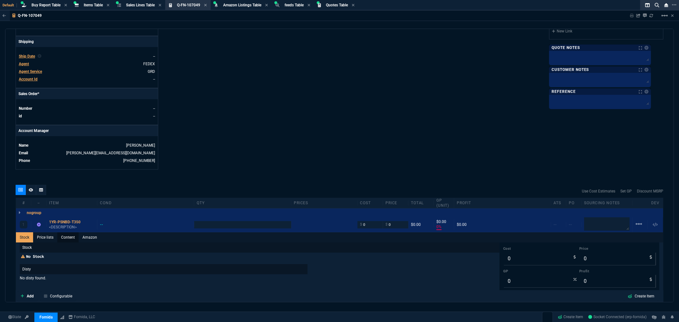
click at [69, 239] on link "Content" at bounding box center [67, 237] width 21 height 10
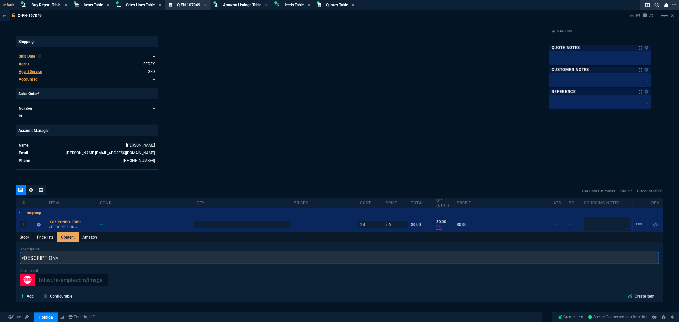
scroll to position [0, 0]
drag, startPoint x: 74, startPoint y: 260, endPoint x: 3, endPoint y: 256, distance: 70.4
type input "Dell 1 year Pro Support Next Business day"
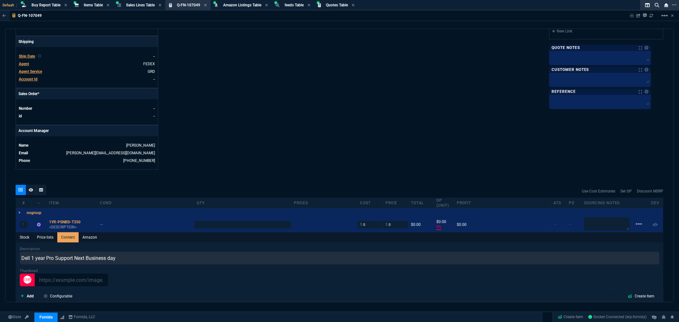
click at [330, 154] on div "Details Number Q-FN-107049 Order ID Q-FN-107049 Customer Code LCE100 Total Unit…" at bounding box center [178, 5] width 324 height 328
type input "1"
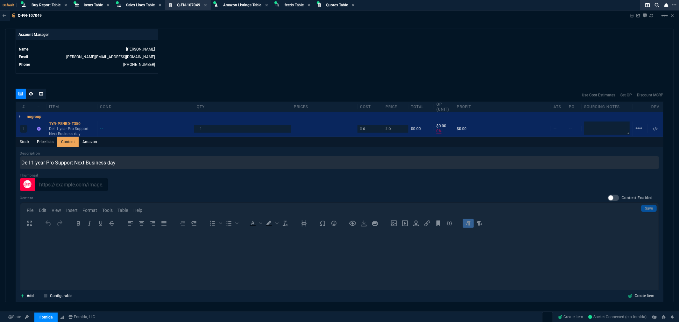
scroll to position [318, 0]
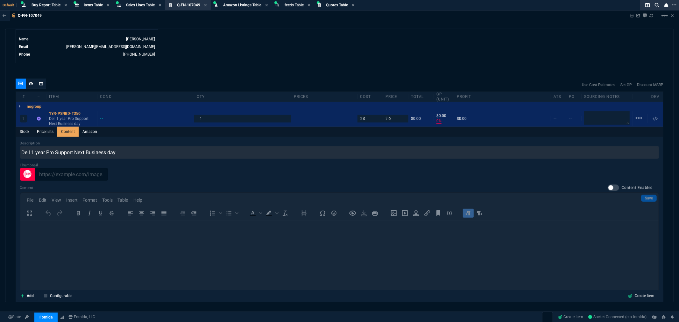
click at [609, 187] on div at bounding box center [612, 188] width 11 height 6
checkbox input "true"
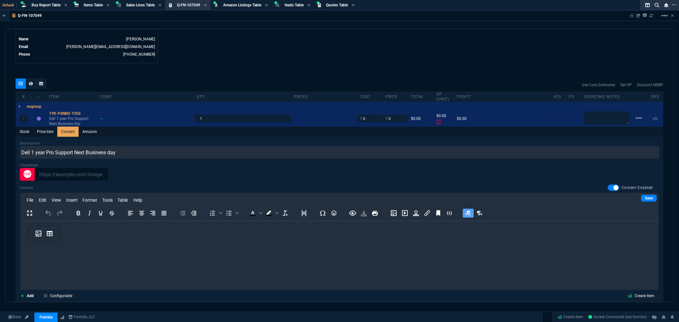
click at [100, 238] on html at bounding box center [339, 229] width 638 height 17
click at [69, 231] on p "Service tag -" at bounding box center [339, 229] width 628 height 7
drag, startPoint x: 52, startPoint y: 236, endPoint x: 40, endPoint y: 234, distance: 11.9
click at [40, 234] on body "Service tag - J1DKF24" at bounding box center [339, 235] width 628 height 19
click at [643, 199] on link "Save" at bounding box center [649, 198] width 16 height 7
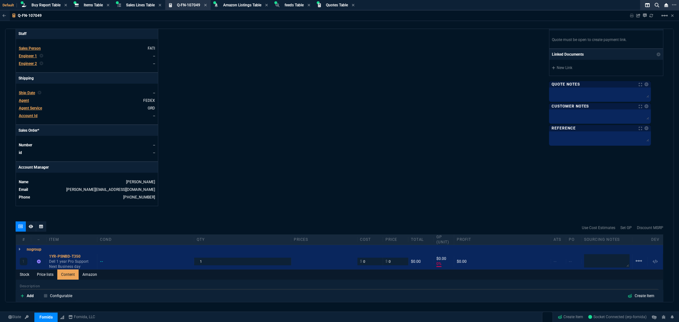
scroll to position [212, 0]
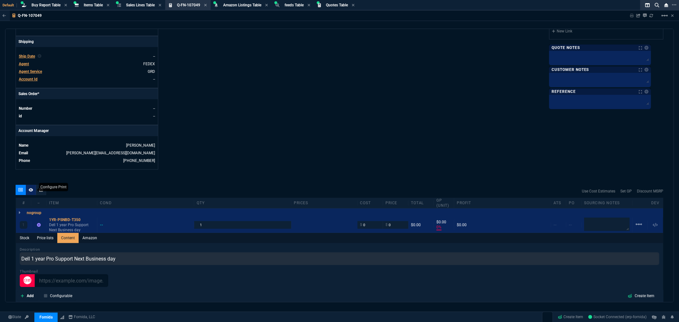
click at [32, 189] on icon at bounding box center [31, 189] width 4 height 3
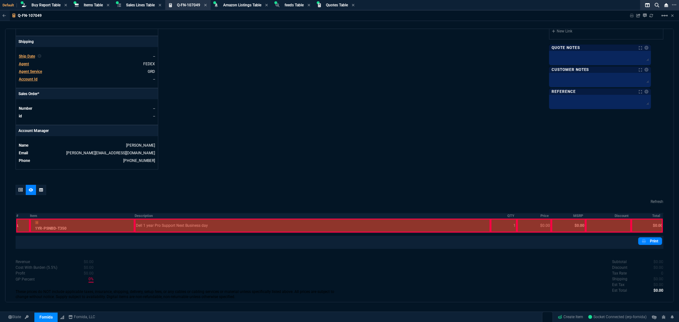
click at [20, 227] on div at bounding box center [23, 226] width 14 height 14
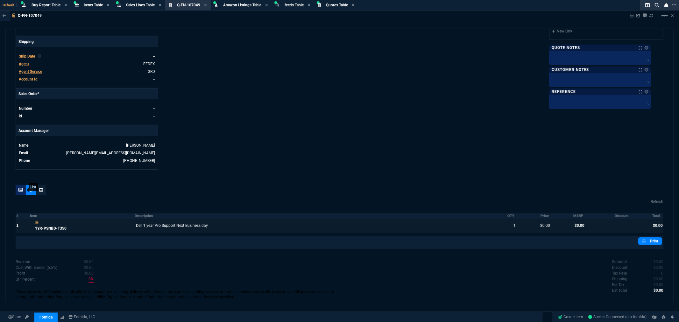
click at [23, 193] on div at bounding box center [21, 190] width 10 height 10
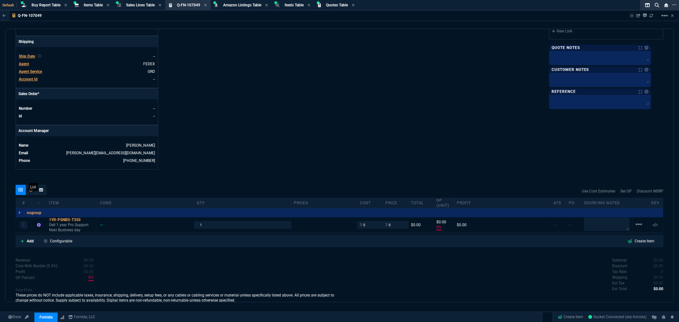
type input "0"
click at [84, 220] on icon at bounding box center [84, 220] width 3 height 4
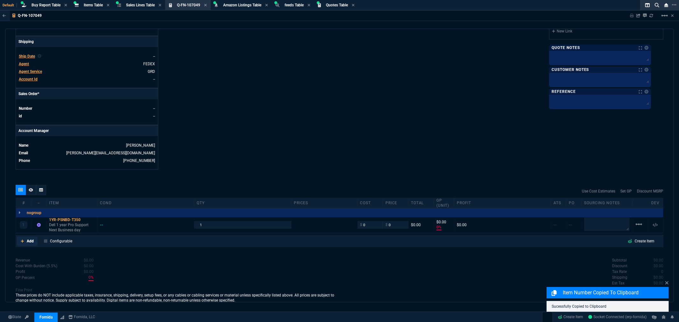
click at [25, 240] on link "Add" at bounding box center [27, 241] width 21 height 10
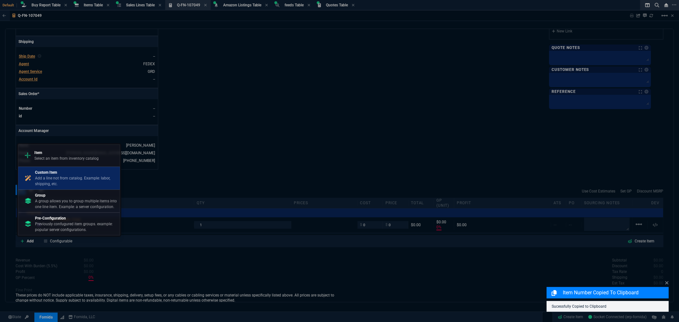
click at [67, 177] on p "Add a line not from catalog. Example: labor, shipping, etc." at bounding box center [76, 180] width 82 height 11
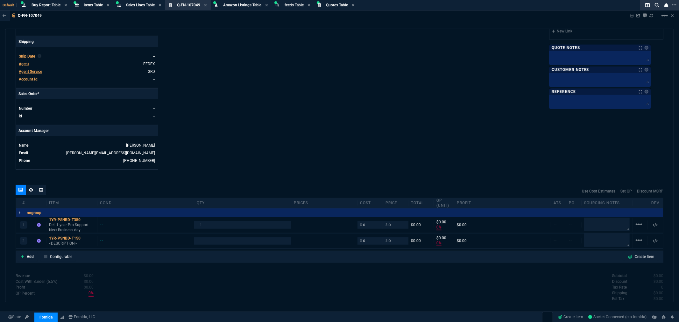
type input "0"
click at [67, 245] on p "<DESCRIPTION>" at bounding box center [71, 243] width 45 height 5
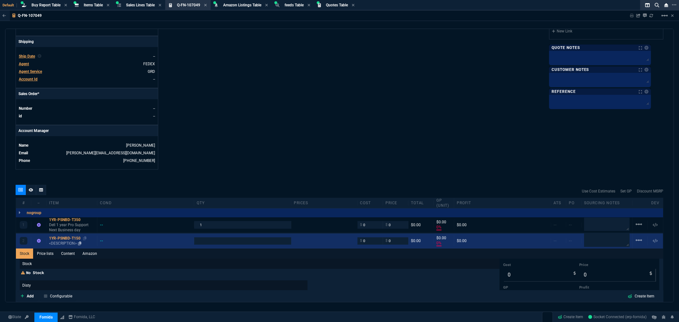
click at [67, 245] on p "<DESCRIPTION>" at bounding box center [71, 243] width 45 height 5
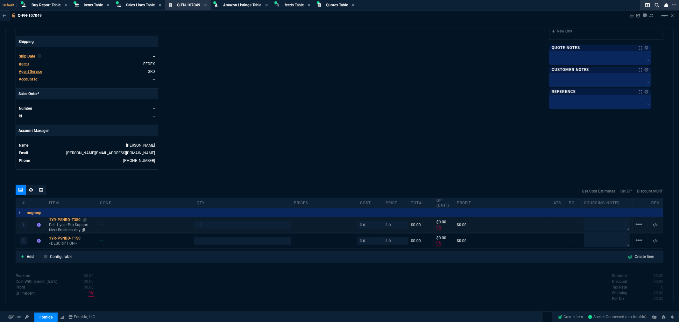
click at [80, 230] on p "Dell 1 year Pro Support Next Business day" at bounding box center [71, 227] width 45 height 10
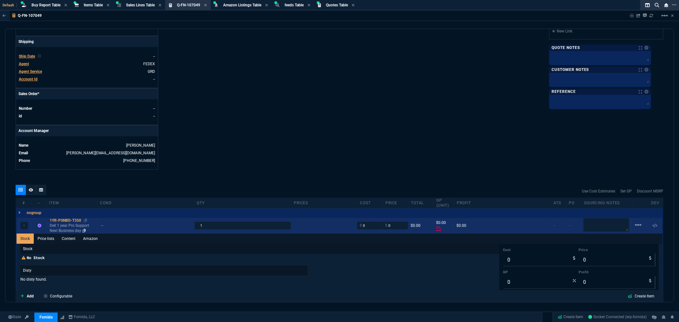
click at [75, 230] on p "Dell 1 year Pro Support Next Business day" at bounding box center [72, 228] width 45 height 10
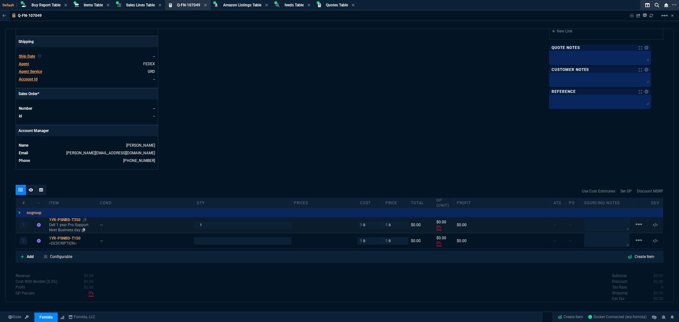
click at [72, 229] on p "Dell 1 year Pro Support Next Business day" at bounding box center [71, 227] width 45 height 10
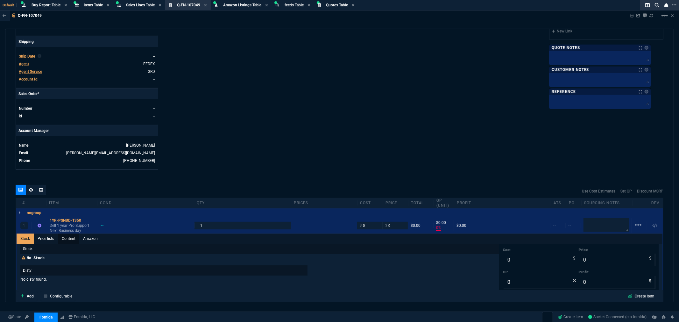
click at [68, 237] on link "Content" at bounding box center [68, 239] width 21 height 10
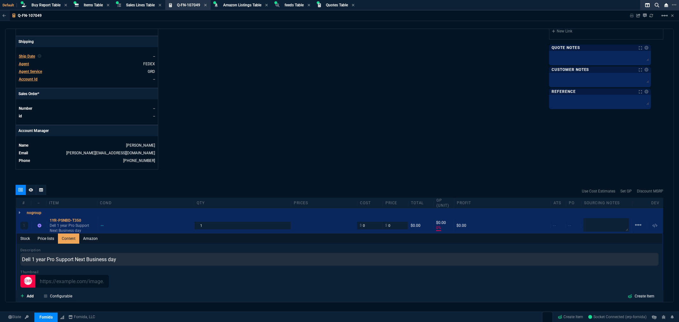
scroll to position [0, 0]
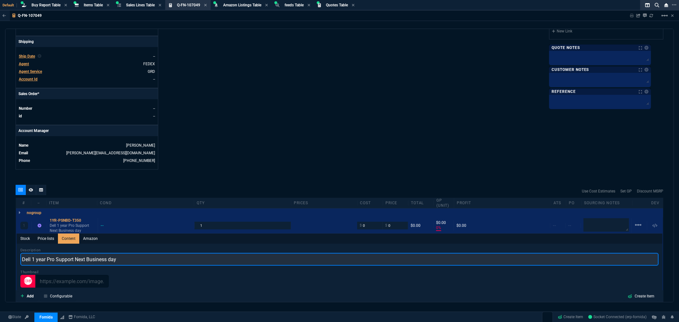
drag, startPoint x: 141, startPoint y: 263, endPoint x: 13, endPoint y: 262, distance: 127.9
click at [13, 262] on div "quote Q-FN-107049 LC Endodontics PLLC draft Fornida, LLC 2609 Technology Dr Sui…" at bounding box center [339, 166] width 668 height 274
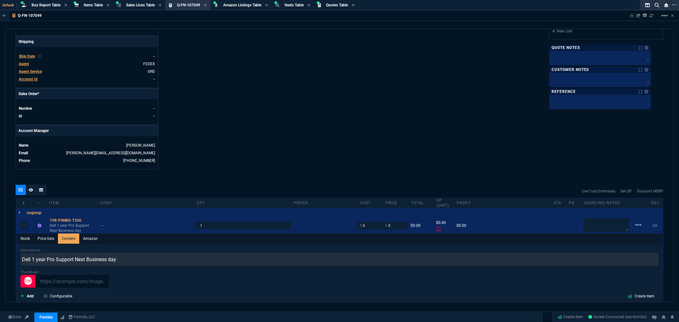
click at [227, 165] on div "Details Number Q-FN-107049 Order ID Q-FN-107049 Customer Code LCE100 Total Unit…" at bounding box center [178, 5] width 324 height 328
type input "1"
click at [25, 239] on link "Stock" at bounding box center [25, 239] width 17 height 10
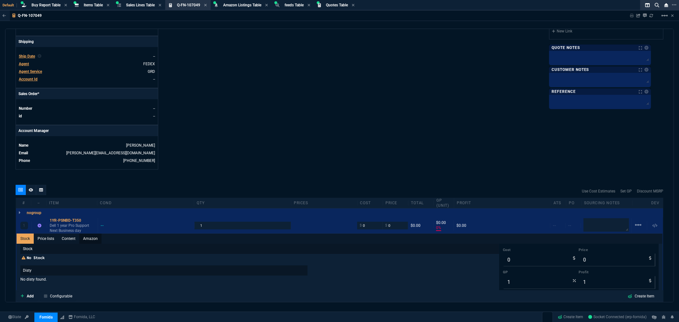
type input "0"
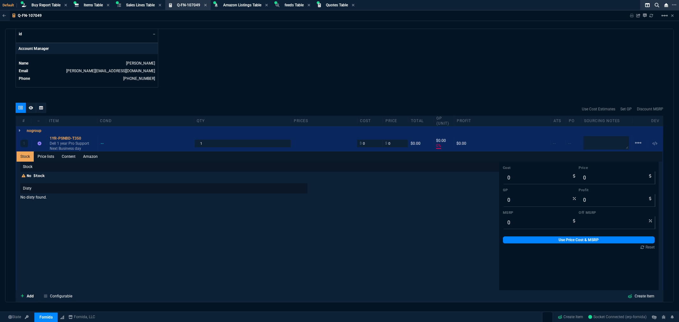
scroll to position [212, 0]
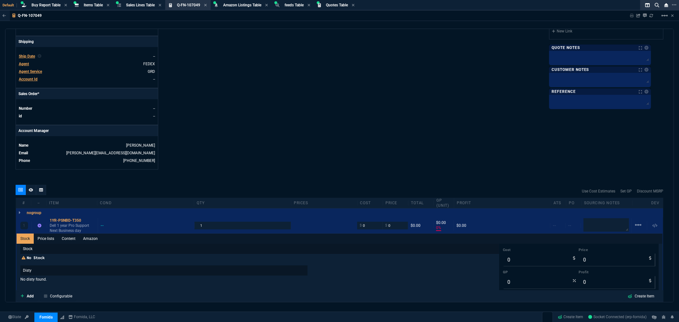
click at [186, 183] on div "quote Q-FN-107049 LC Endodontics PLLC draft Fornida, LLC 2609 Technology Dr Sui…" at bounding box center [339, 166] width 668 height 274
click at [65, 218] on div "1YR-PSNBD-T350" at bounding box center [72, 220] width 45 height 5
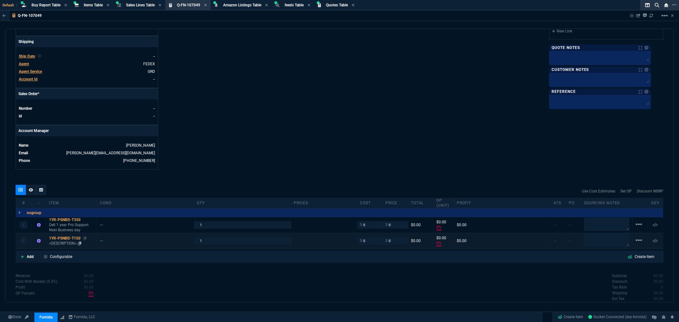
click at [62, 242] on p "<DESCRIPTION>" at bounding box center [71, 243] width 45 height 5
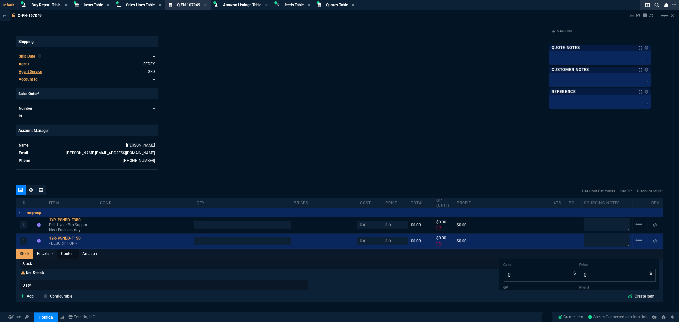
click at [67, 254] on link "Content" at bounding box center [67, 253] width 21 height 10
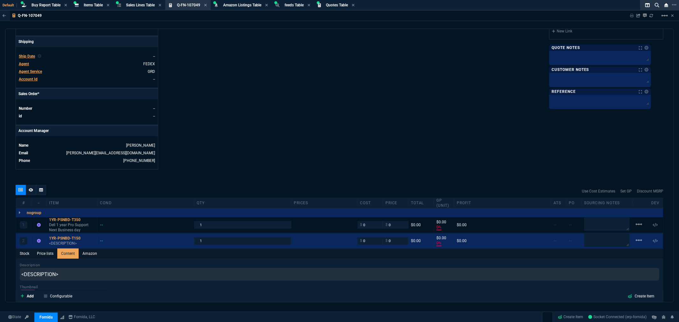
scroll to position [0, 0]
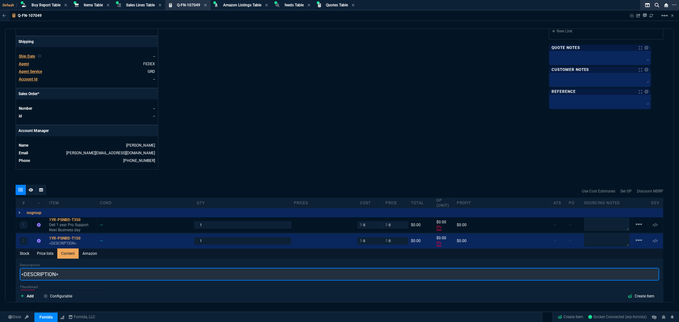
drag, startPoint x: 65, startPoint y: 274, endPoint x: 23, endPoint y: 277, distance: 42.1
click at [23, 277] on input "<DESCRIPTION>" at bounding box center [339, 274] width 639 height 13
paste input "ell 1 year Pro Support Next Business day"
click at [24, 275] on input "<Dell 1 year Pro Support Next Business day" at bounding box center [339, 274] width 639 height 13
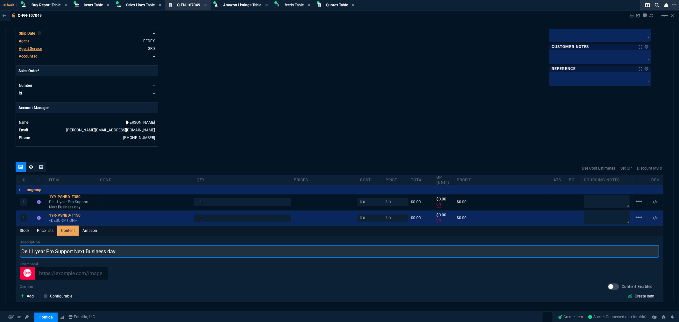
scroll to position [247, 0]
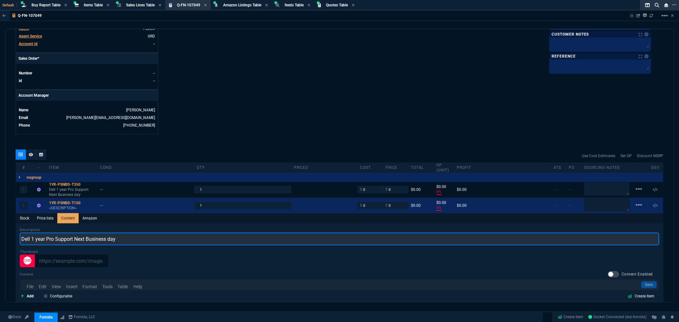
type input "Dell 1 year Pro Support Next Business day"
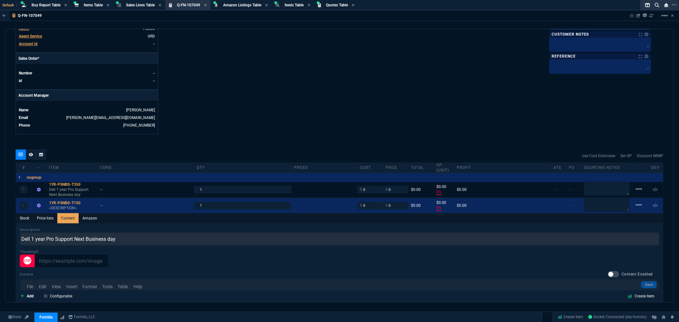
click at [175, 147] on div "quote Q-FN-107049 LC Endodontics PLLC draft Fornida, LLC 2609 Technology Dr Sui…" at bounding box center [339, 166] width 668 height 274
click at [70, 185] on div "1YR-PSNBD-T350" at bounding box center [71, 184] width 45 height 5
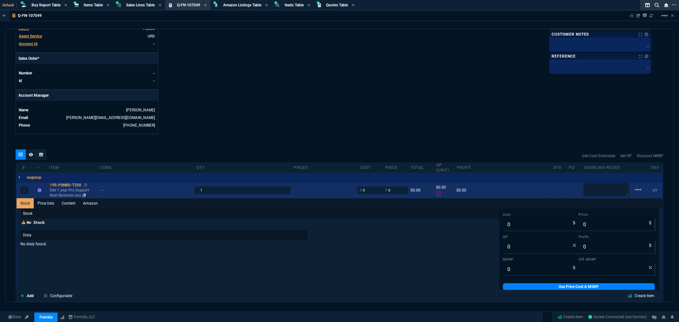
type input "0"
click at [73, 203] on link "Content" at bounding box center [68, 203] width 21 height 10
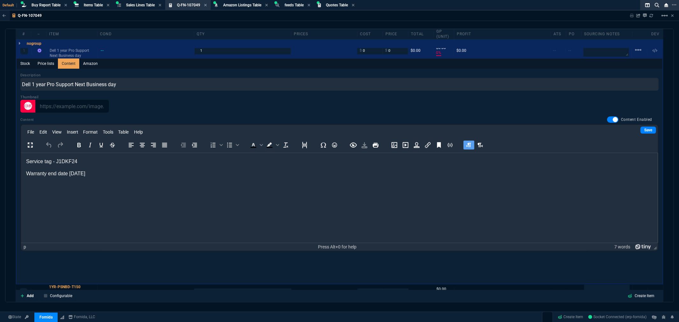
scroll to position [389, 0]
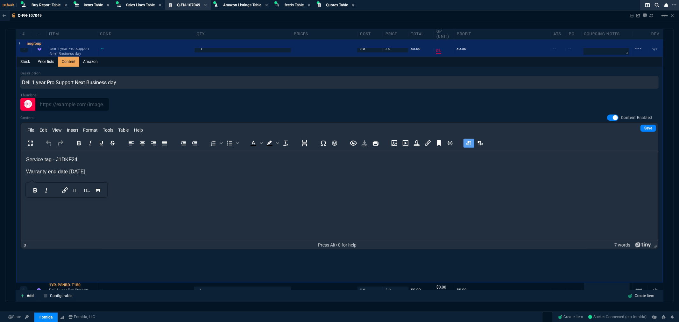
drag, startPoint x: 104, startPoint y: 170, endPoint x: 18, endPoint y: 159, distance: 86.3
click at [21, 159] on html "Service tag - J1DKF24 Warranty end date 9-25-2026" at bounding box center [339, 166] width 637 height 30
copy body "Service tag - J1DKF24 Warranty end date 9-25-2026"
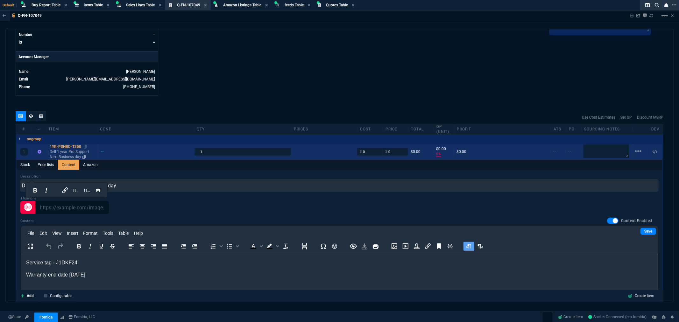
scroll to position [282, 0]
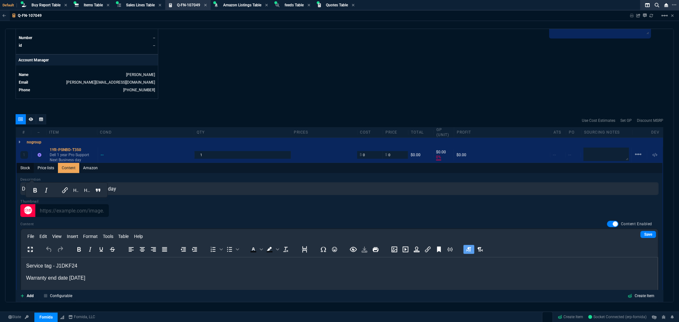
click at [26, 168] on link "Stock" at bounding box center [25, 168] width 17 height 10
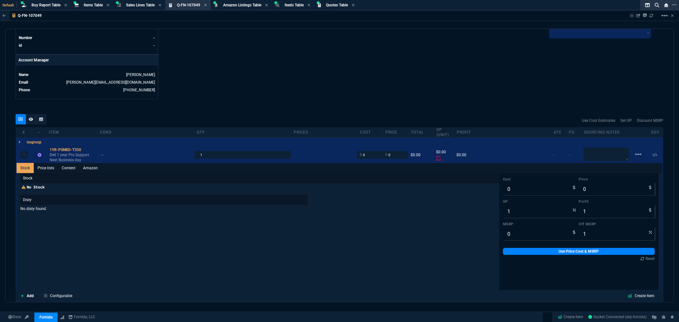
type input "0"
click at [58, 151] on div "1YR-PSNBD-T350" at bounding box center [72, 149] width 45 height 5
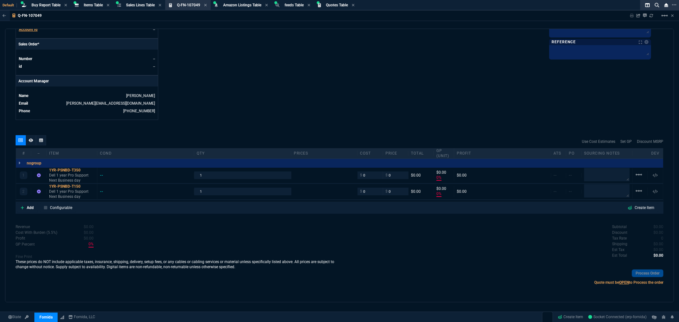
scroll to position [262, 0]
click at [56, 186] on div "1YR-PSNBD-T150" at bounding box center [71, 186] width 45 height 5
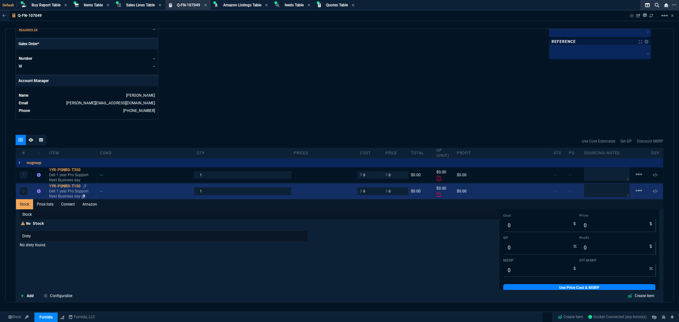
scroll to position [282, 0]
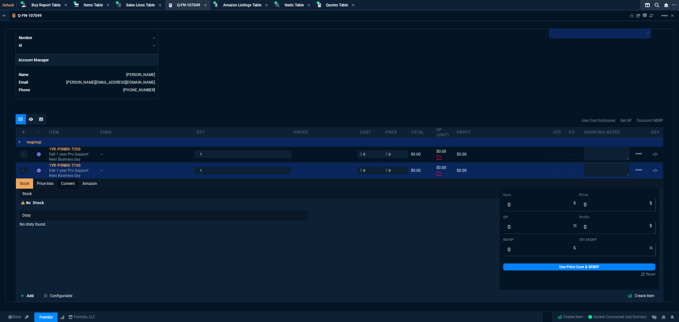
click at [68, 183] on link "Content" at bounding box center [67, 183] width 21 height 10
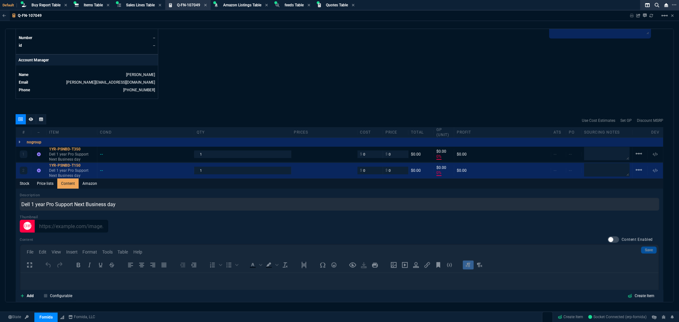
scroll to position [0, 0]
click at [611, 240] on div at bounding box center [612, 239] width 11 height 6
checkbox input "true"
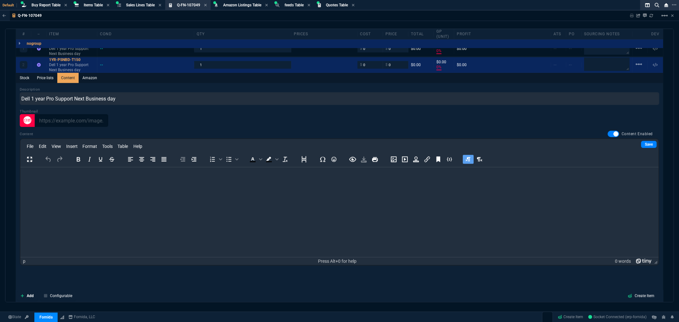
scroll to position [389, 0]
click at [46, 173] on p "Rich Text Area. Press ALT-0 for help." at bounding box center [339, 174] width 628 height 7
drag, startPoint x: 76, startPoint y: 178, endPoint x: 77, endPoint y: 181, distance: 3.2
click at [76, 178] on p "Service tag - J1DKF24" at bounding box center [339, 174] width 628 height 7
click at [643, 143] on link "Save" at bounding box center [649, 143] width 16 height 7
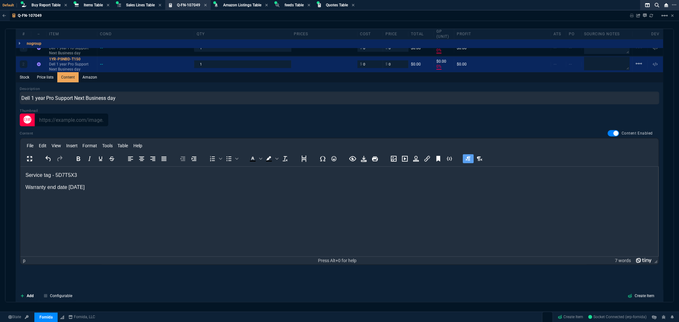
scroll to position [353, 0]
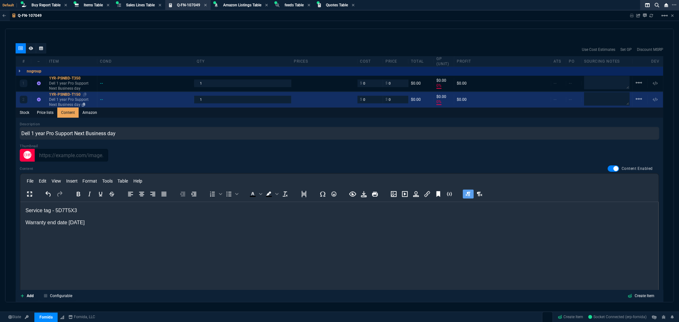
click at [59, 93] on div "1YR-PSNBD-T150" at bounding box center [71, 94] width 45 height 5
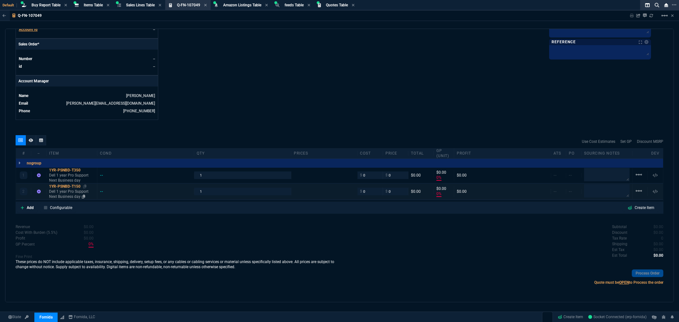
scroll to position [262, 0]
click at [85, 186] on icon at bounding box center [84, 187] width 3 height 4
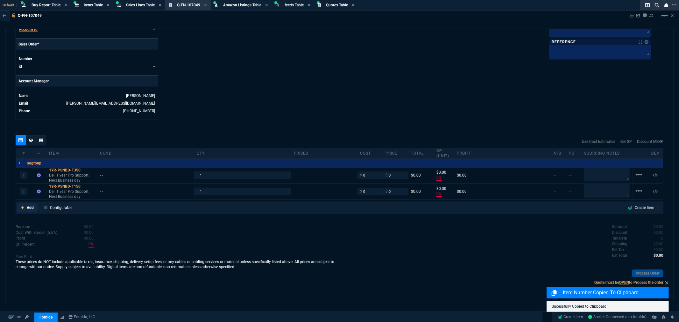
click at [28, 209] on p "Add" at bounding box center [30, 208] width 7 height 6
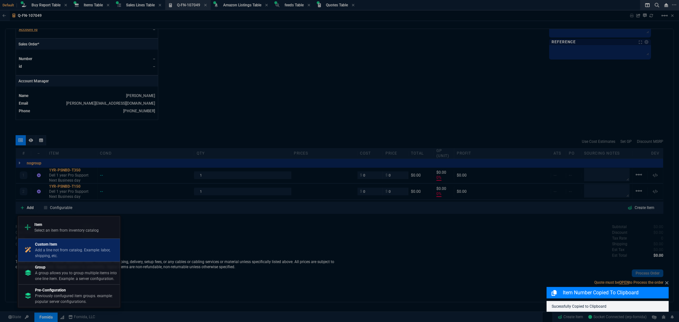
click at [52, 249] on p "Add a line not from catalog. Example: labor, shipping, etc." at bounding box center [76, 252] width 82 height 11
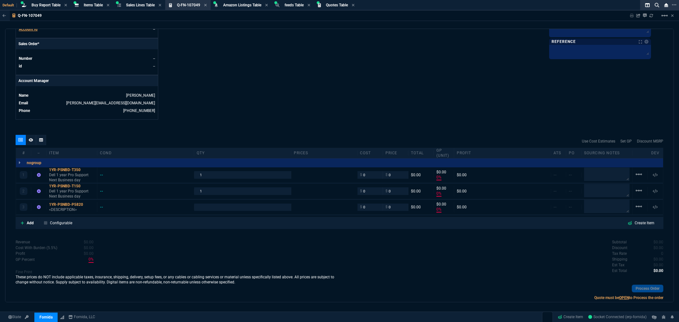
type input "0"
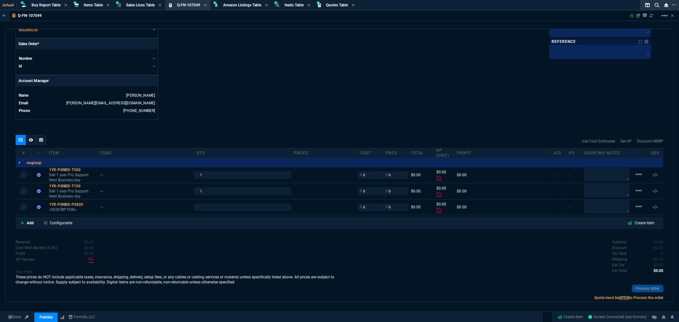
type input "0"
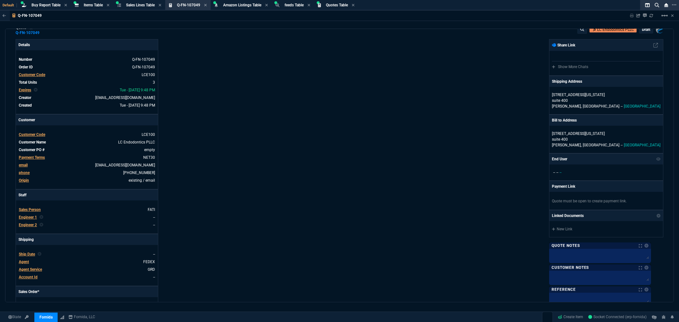
scroll to position [0, 0]
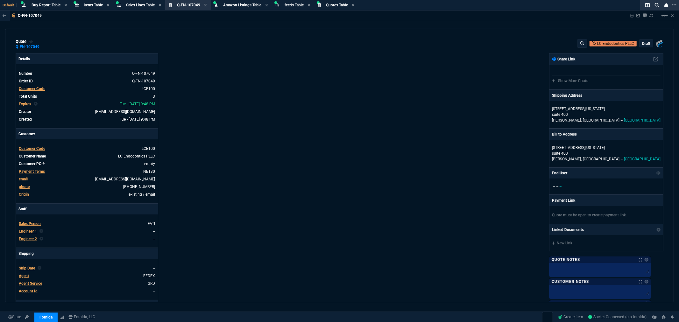
click at [642, 42] on p "draft" at bounding box center [646, 43] width 8 height 5
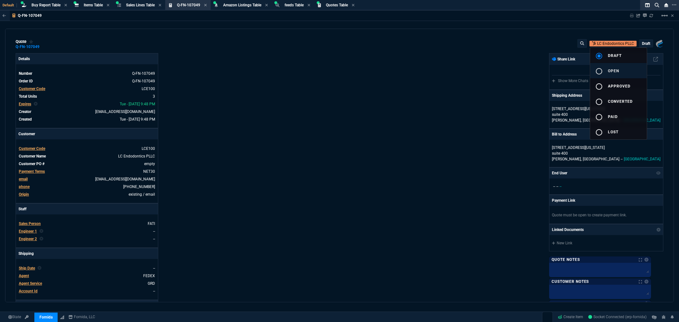
click at [600, 68] on mat-icon "radio_button_unchecked" at bounding box center [599, 71] width 8 height 8
click at [429, 88] on div at bounding box center [339, 161] width 679 height 322
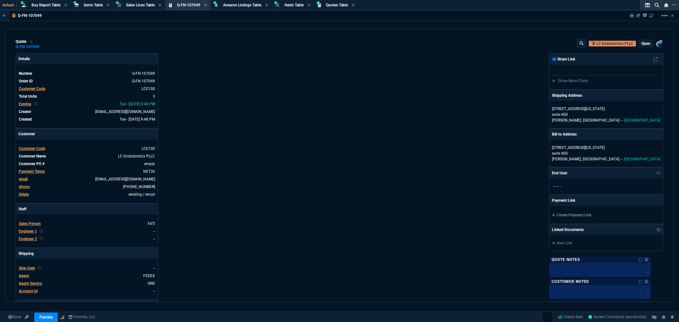
type input "0"
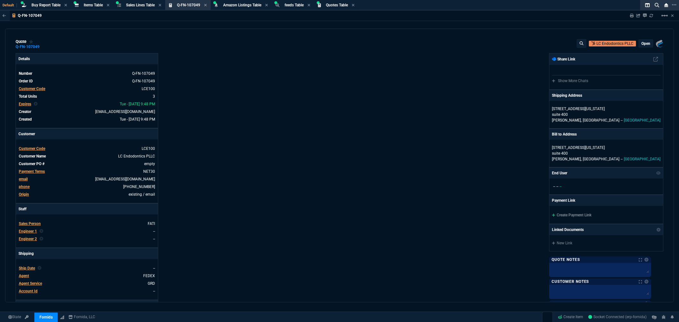
type input "0"
click at [631, 11] on div "Sharing Q-FN-107049 Link Dev Link Share on Teams linear_scale" at bounding box center [648, 15] width 52 height 10
click at [628, 14] on div "Sharing Q-FN-107049 Link Dev Link Share on Teams linear_scale" at bounding box center [648, 15] width 52 height 10
click at [630, 15] on icon at bounding box center [632, 16] width 4 height 4
click at [641, 43] on p "open" at bounding box center [645, 43] width 9 height 5
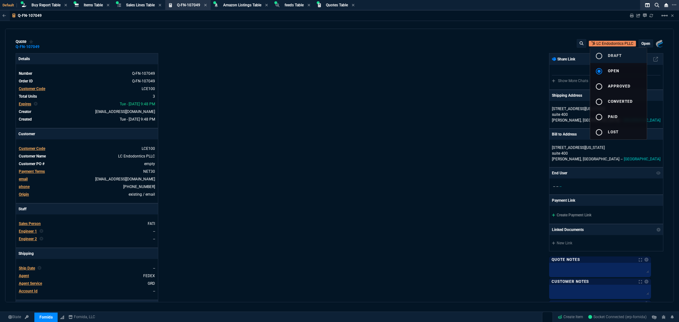
click at [600, 57] on mat-icon "radio_button_unchecked" at bounding box center [599, 56] width 8 height 8
type input "0"
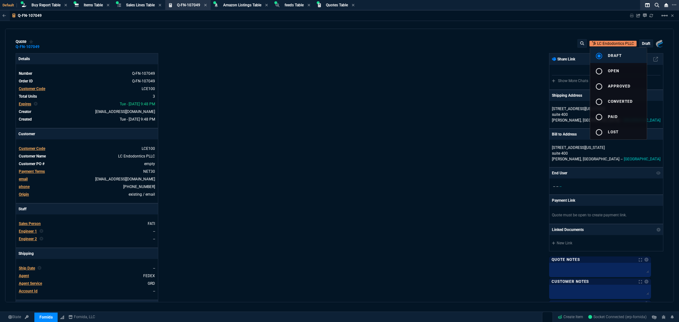
type input "0"
click at [306, 171] on div at bounding box center [339, 161] width 679 height 322
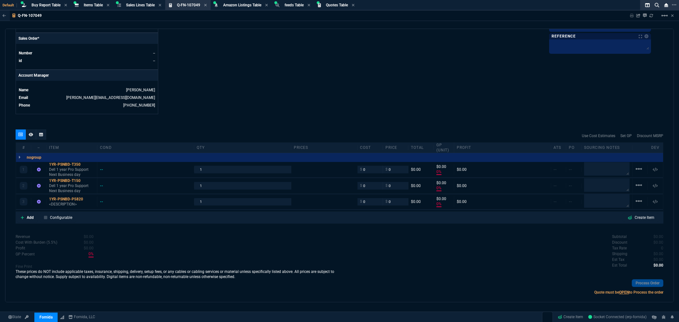
scroll to position [277, 0]
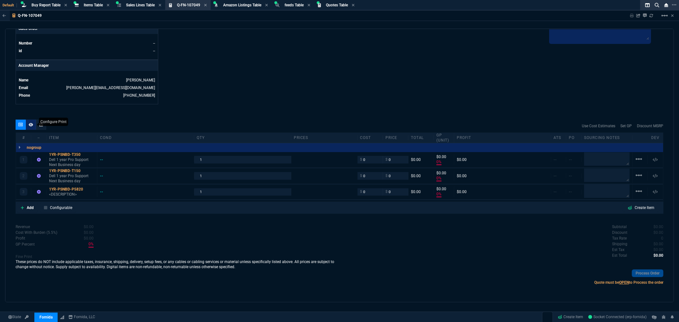
click at [32, 126] on icon at bounding box center [31, 125] width 4 height 4
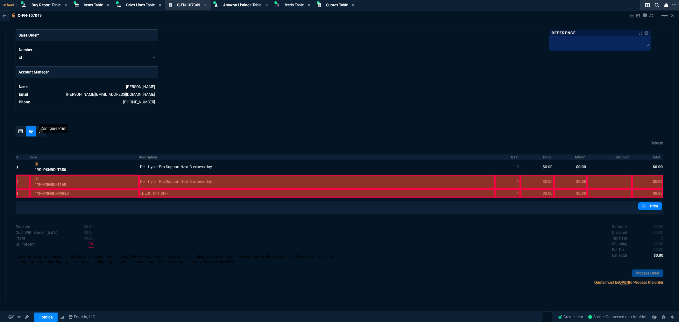
scroll to position [270, 0]
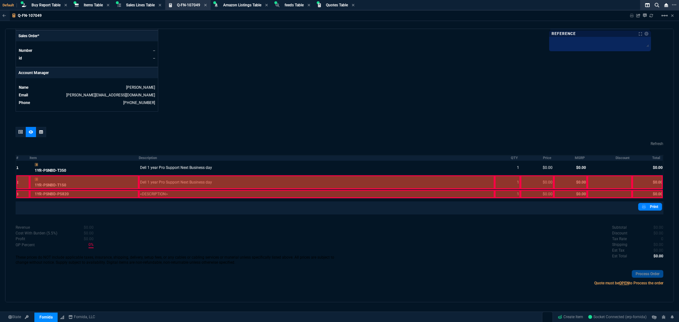
click at [23, 182] on div at bounding box center [22, 182] width 13 height 14
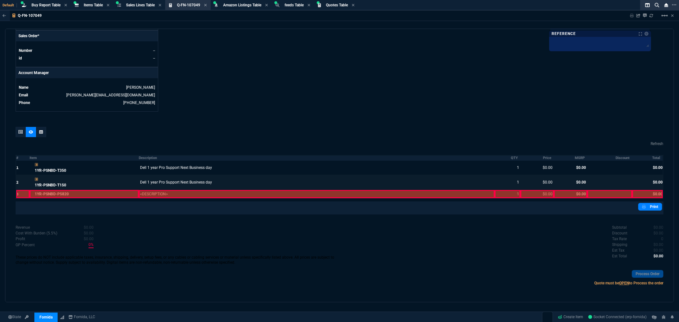
click at [20, 191] on div at bounding box center [22, 194] width 13 height 8
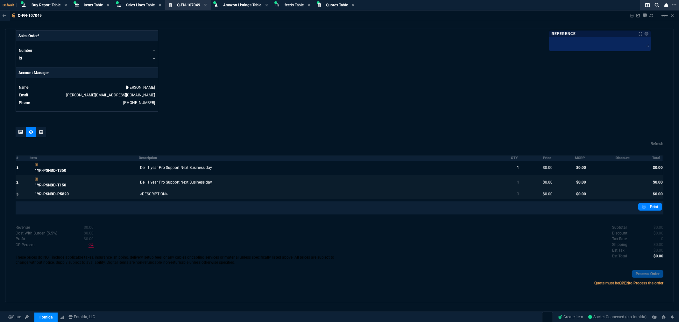
click at [240, 120] on div "quote Q-FN-107049 LC Endodontics PLLC draft Fornida, LLC 2609 Technology Dr Sui…" at bounding box center [339, 166] width 668 height 274
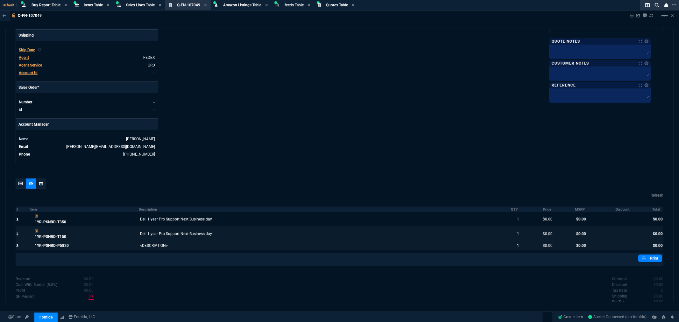
scroll to position [164, 0]
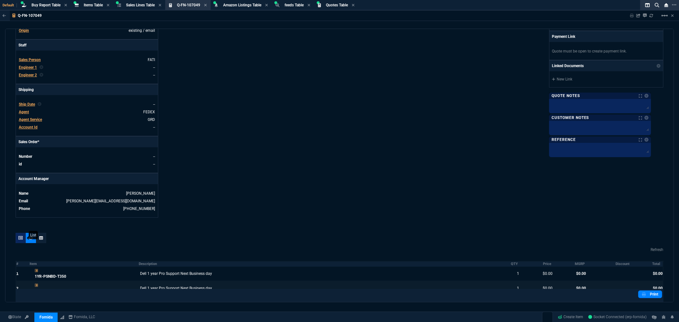
click at [18, 239] on icon at bounding box center [20, 238] width 4 height 4
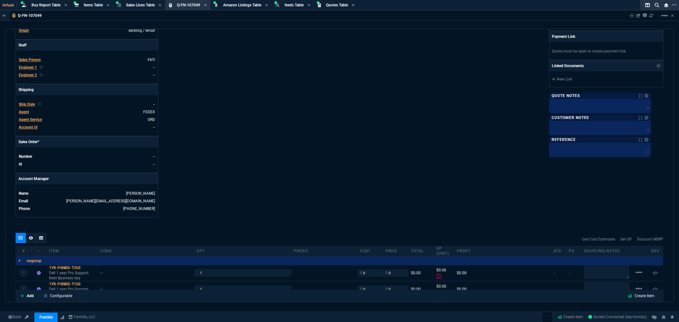
type input "0"
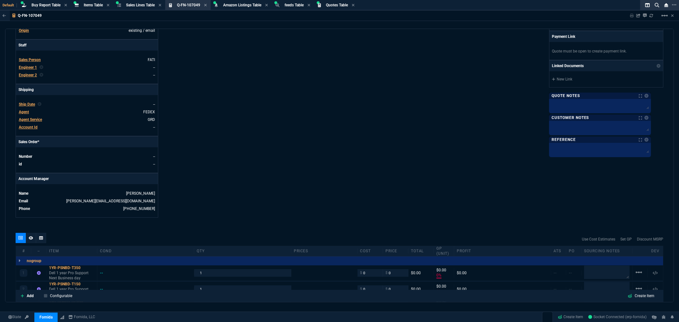
type input "0"
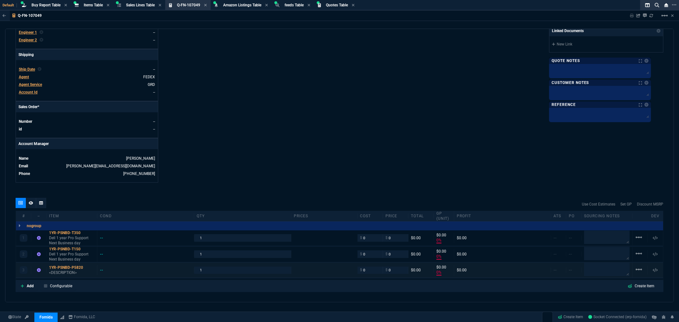
scroll to position [277, 0]
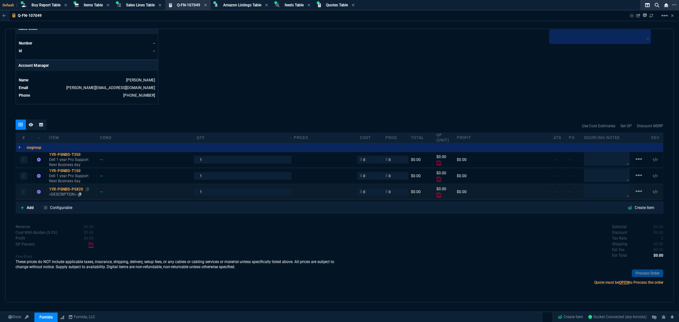
click at [71, 188] on div "1YR-PSNBD-P5820" at bounding box center [71, 189] width 45 height 5
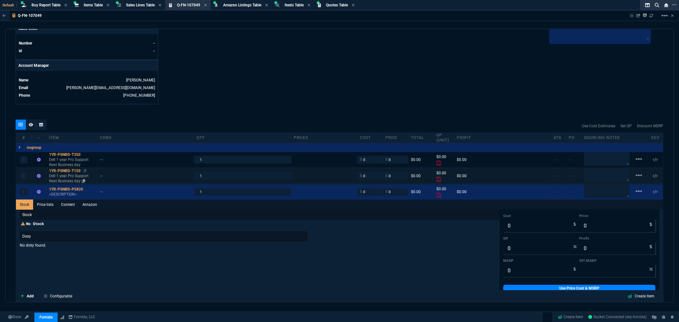
click at [75, 170] on div "1YR-PSNBD-T150" at bounding box center [71, 170] width 45 height 5
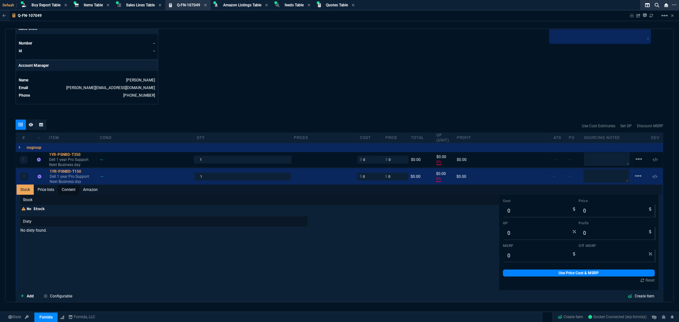
click at [72, 190] on link "Content" at bounding box center [68, 190] width 21 height 10
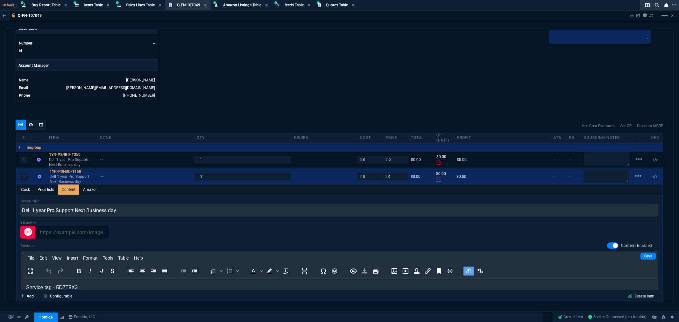
scroll to position [348, 0]
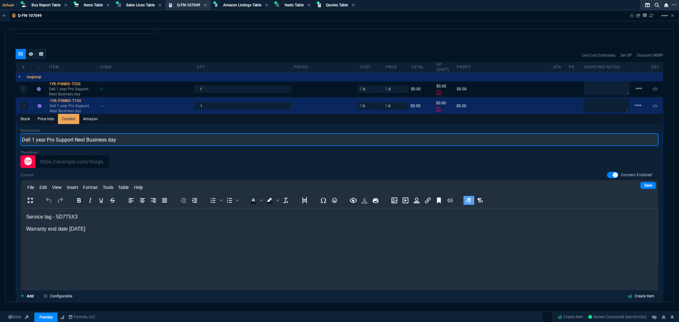
drag, startPoint x: 120, startPoint y: 139, endPoint x: 21, endPoint y: 138, distance: 98.9
click at [21, 138] on input "Dell 1 year Pro Support Next Business day" at bounding box center [339, 139] width 638 height 13
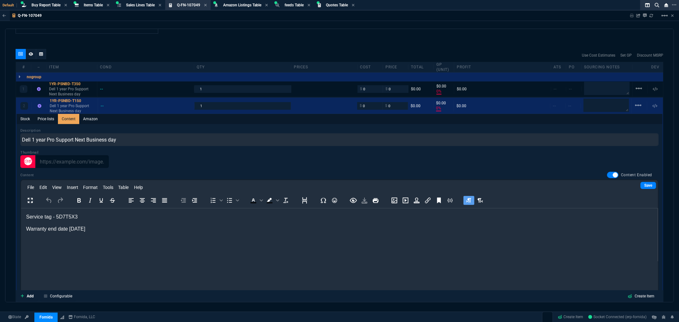
click at [65, 118] on link "Content" at bounding box center [68, 119] width 21 height 10
click at [25, 118] on link "Stock" at bounding box center [25, 119] width 17 height 10
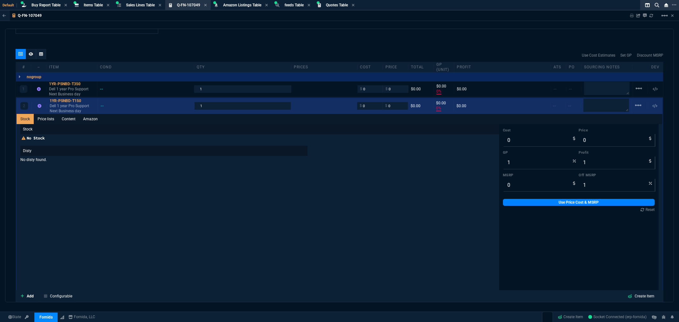
type input "0"
click at [60, 100] on div "1YR-PSNBD-T150" at bounding box center [72, 100] width 45 height 5
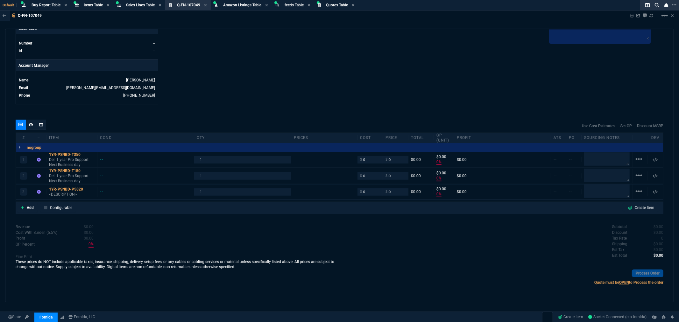
scroll to position [277, 0]
click at [71, 189] on div "1YR-PSNBD-P5820" at bounding box center [71, 189] width 45 height 5
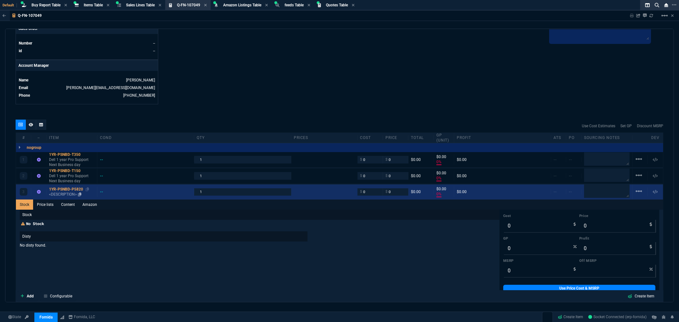
scroll to position [348, 0]
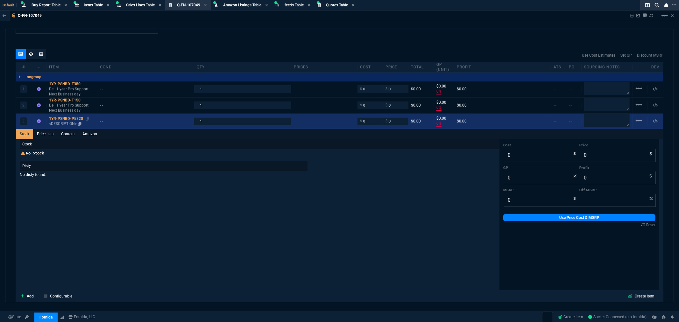
click at [71, 119] on div "1YR-PSNBD-P5820" at bounding box center [71, 118] width 45 height 5
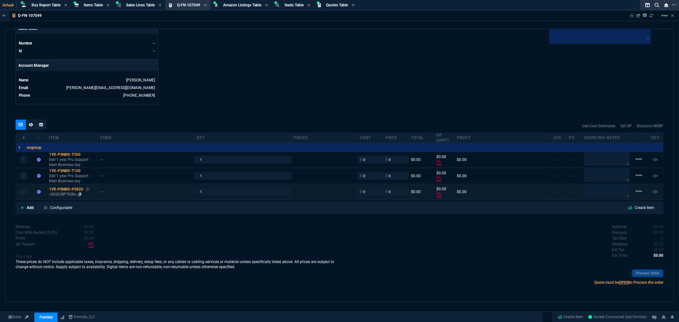
scroll to position [277, 0]
click at [76, 189] on div "1YR-PSNBD-P5820" at bounding box center [71, 189] width 45 height 5
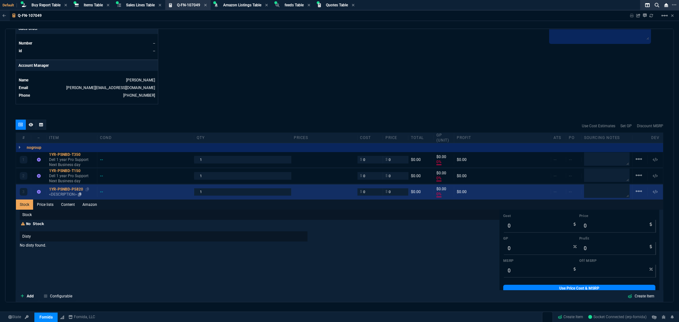
scroll to position [348, 0]
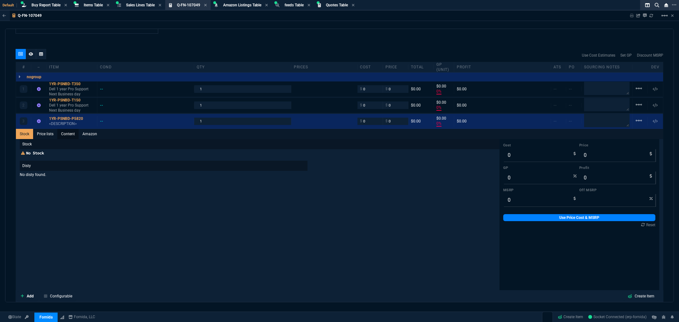
click at [69, 135] on link "Content" at bounding box center [67, 134] width 21 height 10
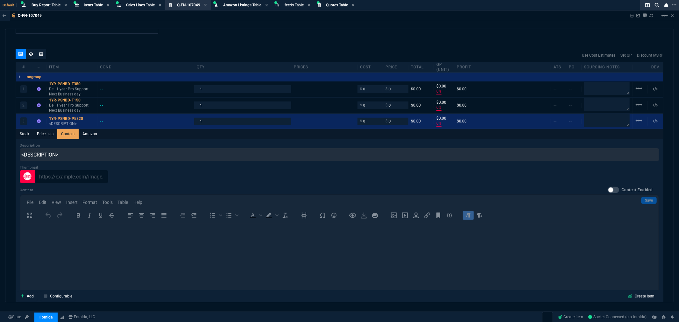
scroll to position [0, 0]
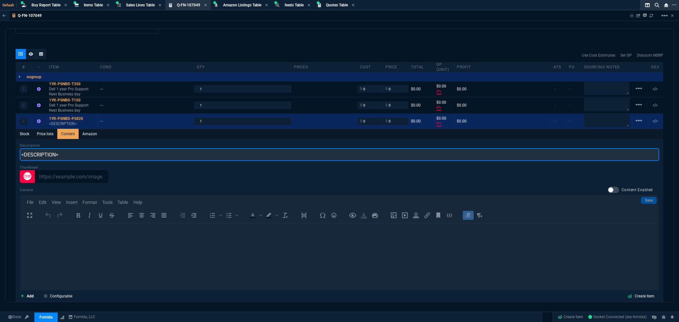
drag, startPoint x: 67, startPoint y: 156, endPoint x: 14, endPoint y: 158, distance: 53.2
click at [12, 158] on div "quote Q-FN-107049 LC Endodontics PLLC draft Fornida, LLC 2609 Technology Dr Sui…" at bounding box center [339, 166] width 668 height 274
paste input "Dell 1 year Pro Support Next Business day"
click at [33, 154] on input "Dell 1 year Pro Support Next Business day" at bounding box center [339, 154] width 639 height 13
click at [44, 154] on input "Dell 1 year Pro Support Next Business day" at bounding box center [339, 154] width 639 height 13
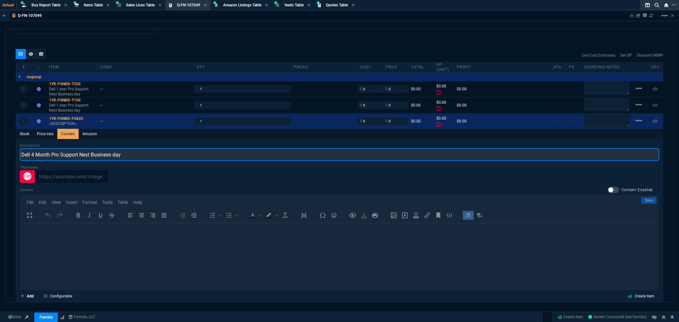
type input "Dell 4 Month Pro Support Next Business day"
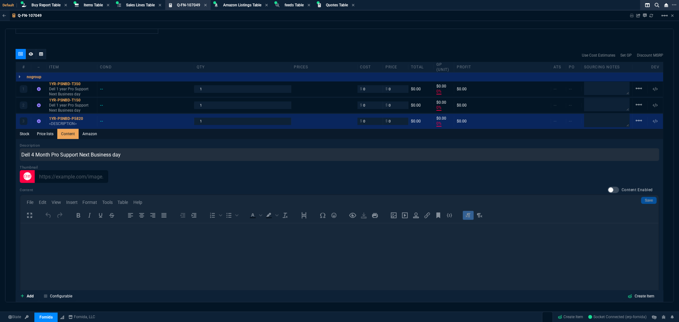
click at [307, 167] on div "Thumbnail" at bounding box center [339, 174] width 639 height 18
click at [72, 101] on div "1YR-PSNBD-T150" at bounding box center [71, 100] width 45 height 5
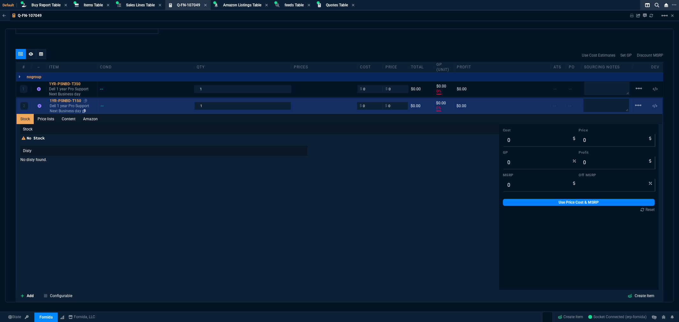
type input "0"
click at [68, 118] on link "Content" at bounding box center [68, 119] width 21 height 10
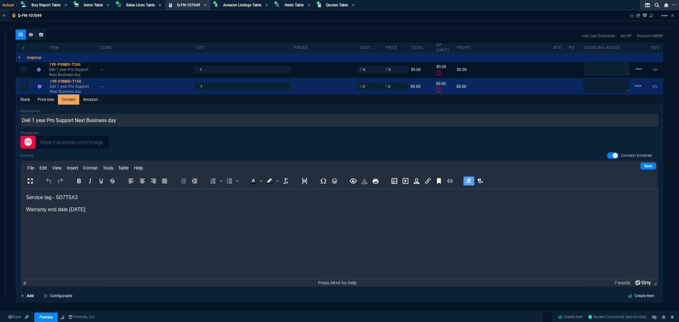
scroll to position [383, 0]
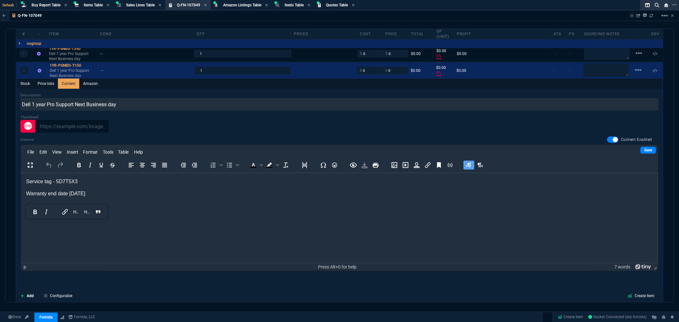
drag, startPoint x: 100, startPoint y: 194, endPoint x: 53, endPoint y: 182, distance: 49.1
click at [23, 181] on html "Service tag - 5D7T5X3 Warranty end date 9-25-2026" at bounding box center [339, 188] width 637 height 30
copy body "Service tag - 5D7T5X3 Warranty end date 9-25-2026"
click at [66, 64] on div "1YR-PSNBD-T150" at bounding box center [72, 65] width 45 height 5
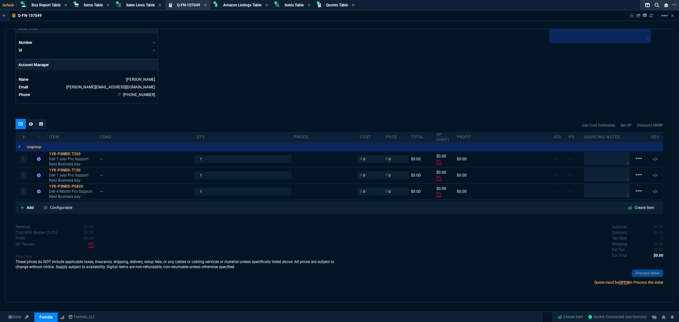
scroll to position [278, 0]
click at [67, 185] on div "1YR-PSNBD-P5820" at bounding box center [71, 186] width 45 height 5
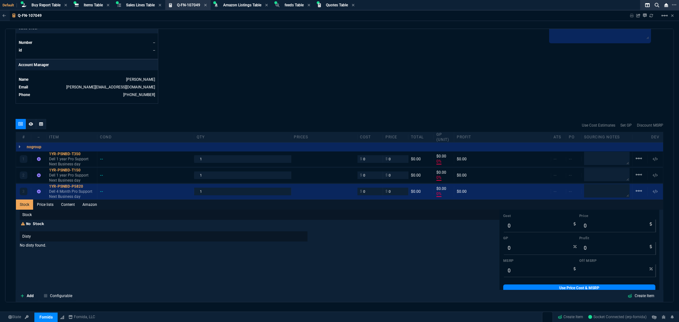
scroll to position [383, 0]
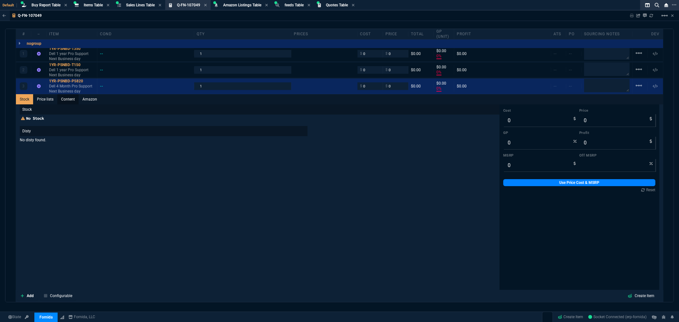
click at [63, 99] on link "Content" at bounding box center [67, 99] width 21 height 10
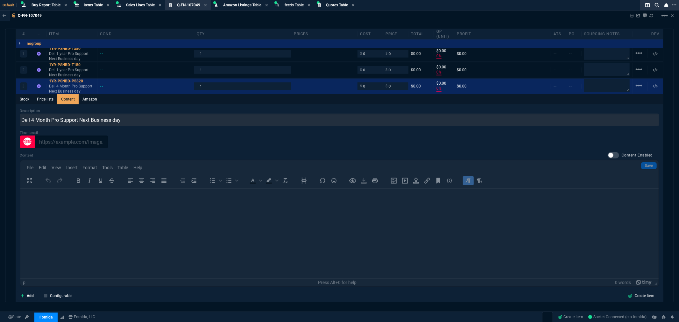
scroll to position [0, 0]
click at [608, 154] on div at bounding box center [612, 155] width 11 height 6
checkbox input "true"
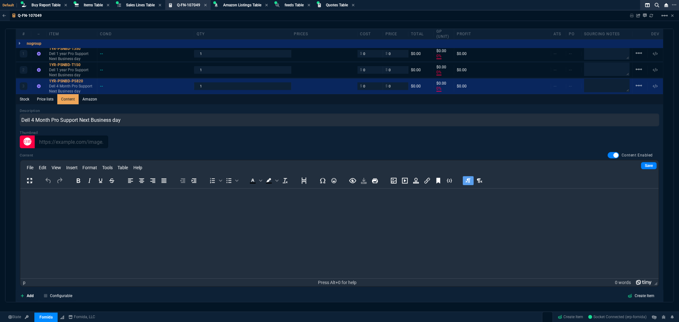
click at [88, 201] on html at bounding box center [339, 196] width 638 height 17
click at [78, 198] on p "Service tag - 5D7T5X3" at bounding box center [339, 196] width 628 height 7
drag, startPoint x: 79, startPoint y: 198, endPoint x: 55, endPoint y: 198, distance: 23.5
click at [55, 198] on p "Service tag - 5D7T5X3" at bounding box center [339, 196] width 628 height 7
paste body "Rich Text Area. Press ALT-0 for help."
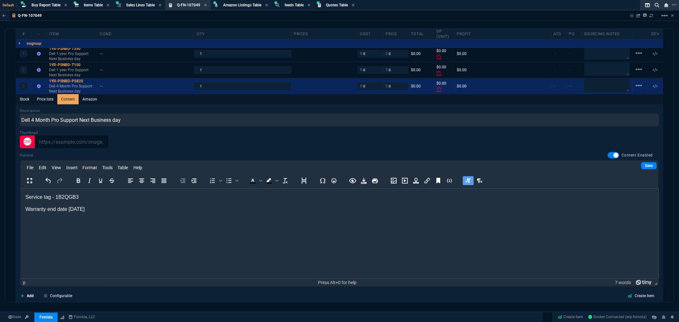
drag, startPoint x: 71, startPoint y: 209, endPoint x: 73, endPoint y: 215, distance: 6.6
click at [71, 209] on p "Warranty end date 9-25-2026" at bounding box center [339, 209] width 628 height 7
click at [78, 210] on p "Warranty end date 2-25-2026" at bounding box center [339, 209] width 628 height 7
click at [116, 213] on html "Service tag - 1B2QGB3 Warranty end date 2-05-2026" at bounding box center [339, 203] width 638 height 30
click at [644, 165] on link "Save" at bounding box center [649, 165] width 16 height 7
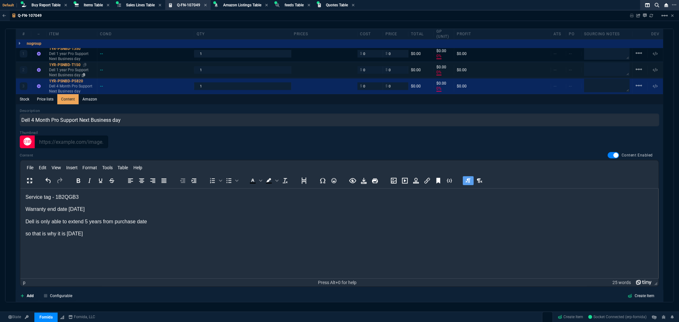
click at [62, 76] on p "Dell 1 year Pro Support Next Business day" at bounding box center [71, 72] width 45 height 10
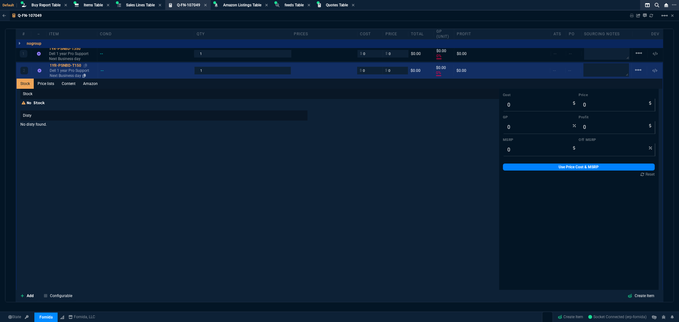
click at [72, 65] on div "1YR-PSNBD-T150" at bounding box center [72, 65] width 45 height 5
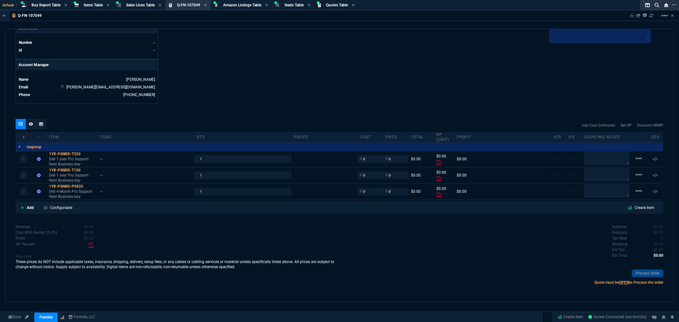
scroll to position [278, 0]
click at [87, 185] on icon at bounding box center [87, 187] width 3 height 4
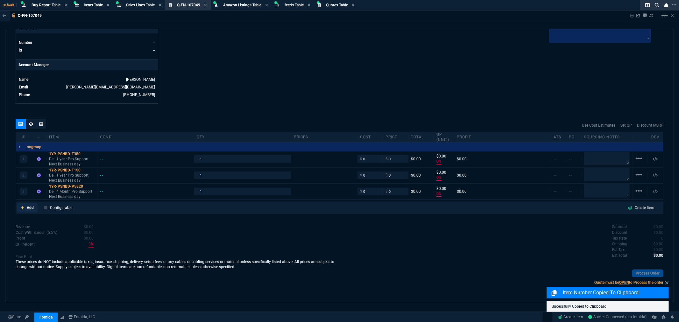
click at [27, 208] on p "Add" at bounding box center [30, 208] width 7 height 6
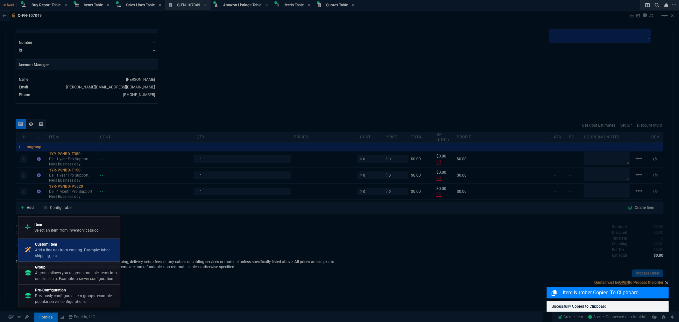
click at [48, 247] on p "Add a line not from catalog. Example: labor, shipping, etc." at bounding box center [76, 252] width 82 height 11
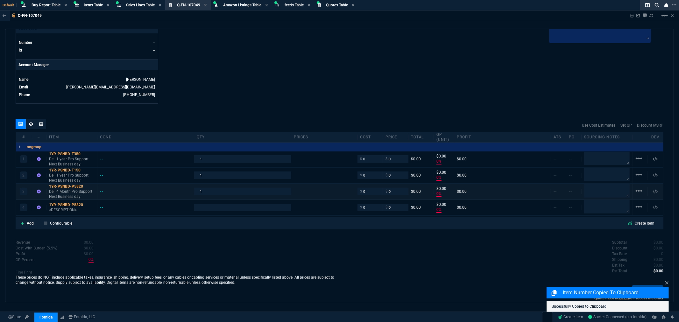
type input "0"
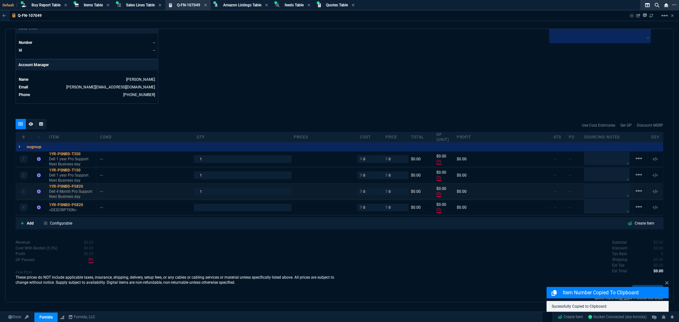
type input "0"
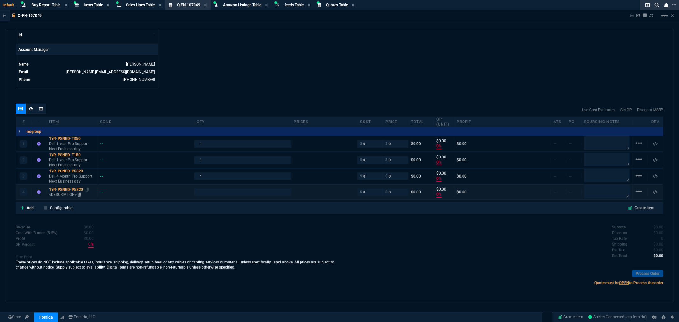
click at [72, 189] on div "1YR-PSNBD-P5820" at bounding box center [71, 189] width 45 height 5
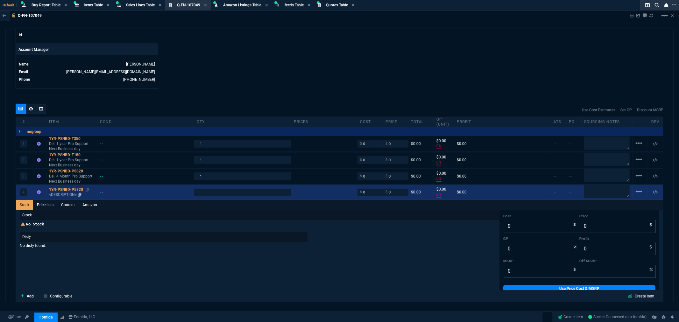
click at [72, 189] on div "1YR-PSNBD-P5820" at bounding box center [71, 189] width 45 height 5
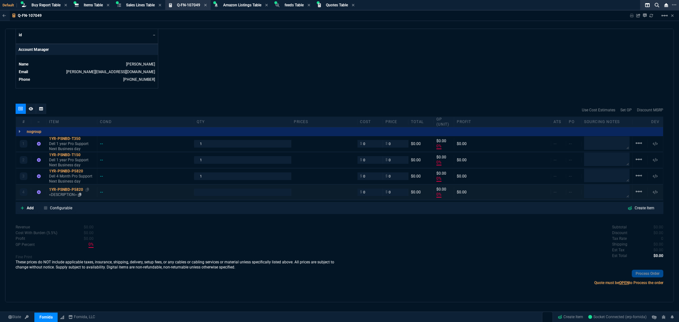
click at [72, 189] on div "1YR-PSNBD-P5820" at bounding box center [71, 189] width 45 height 5
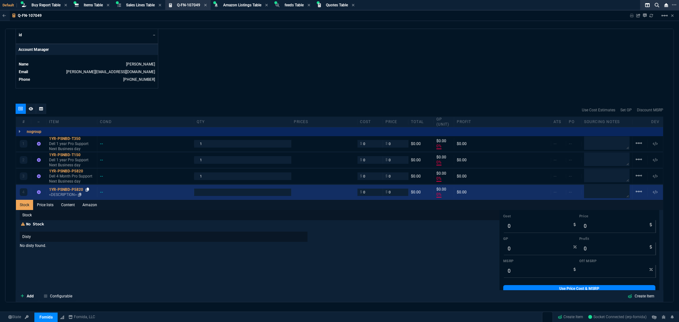
click at [88, 190] on icon at bounding box center [87, 190] width 3 height 4
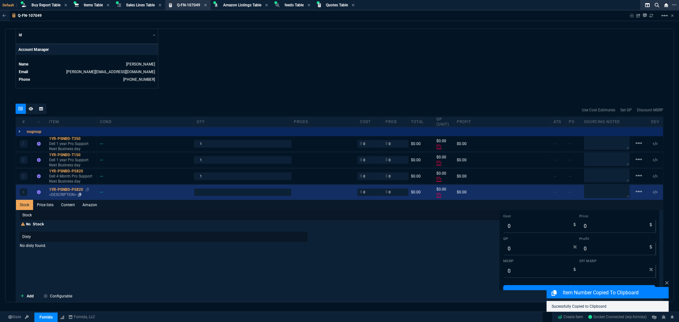
click at [62, 190] on div "1YR-PSNBD-P5820" at bounding box center [71, 189] width 45 height 5
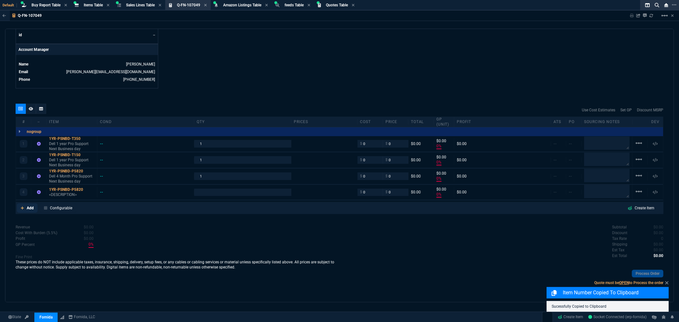
click at [28, 210] on p "Add" at bounding box center [30, 208] width 7 height 6
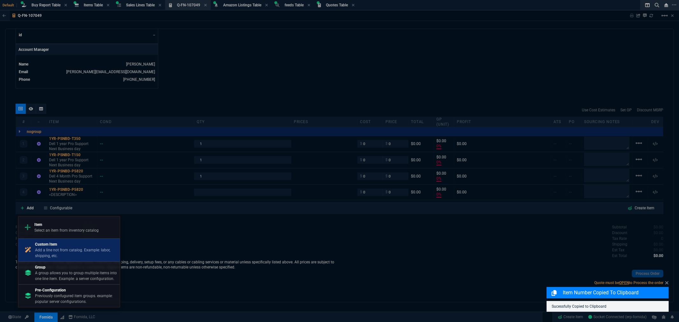
click at [71, 249] on p "Add a line not from catalog. Example: labor, shipping, etc." at bounding box center [76, 252] width 82 height 11
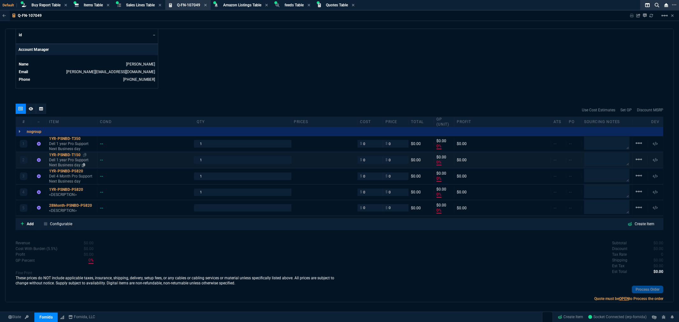
type input "0"
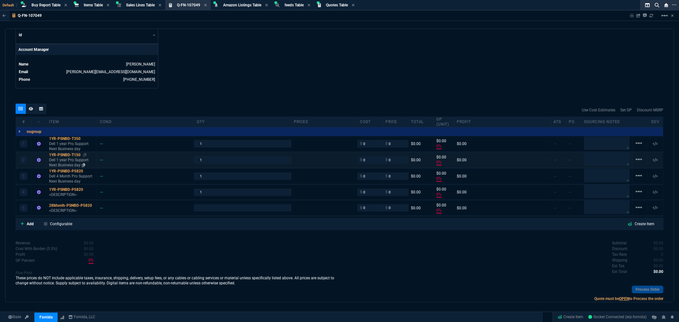
type input "0"
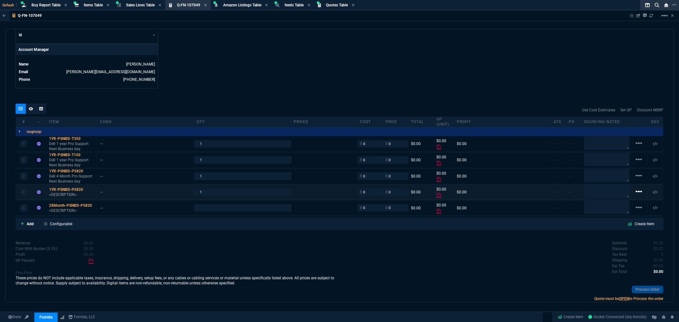
click at [636, 191] on mat-icon "linear_scale" at bounding box center [639, 192] width 8 height 8
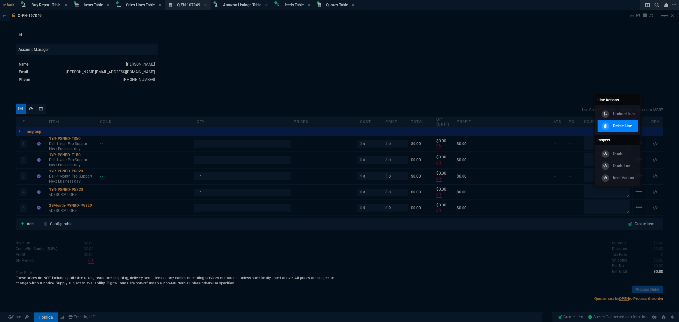
click at [621, 123] on p "Delete Line" at bounding box center [622, 126] width 19 height 6
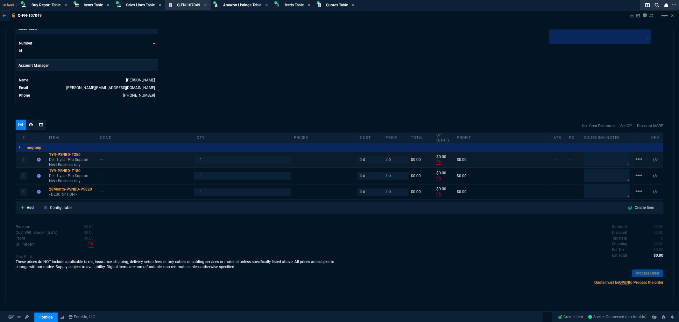
scroll to position [277, 0]
type input "0"
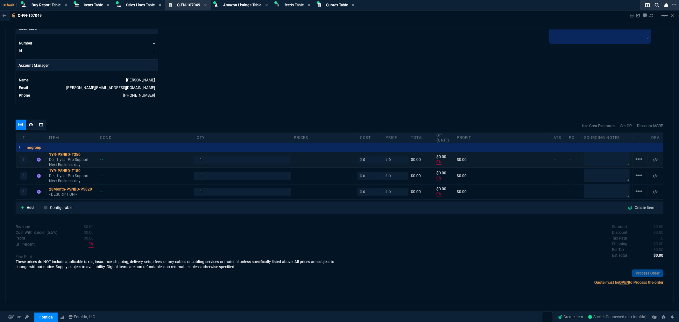
type input "0"
click at [65, 148] on div "nogroup" at bounding box center [339, 147] width 647 height 9
click at [62, 155] on div "1YR-PSNBD-T350" at bounding box center [71, 154] width 45 height 5
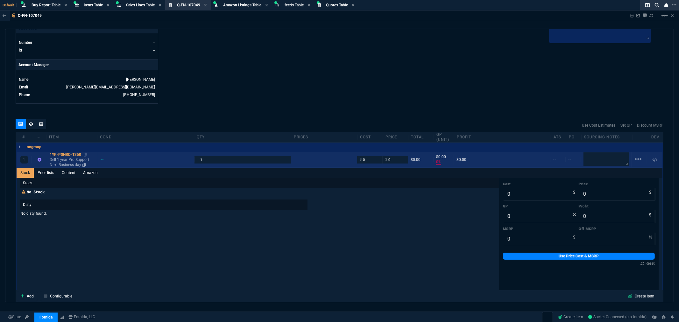
scroll to position [293, 0]
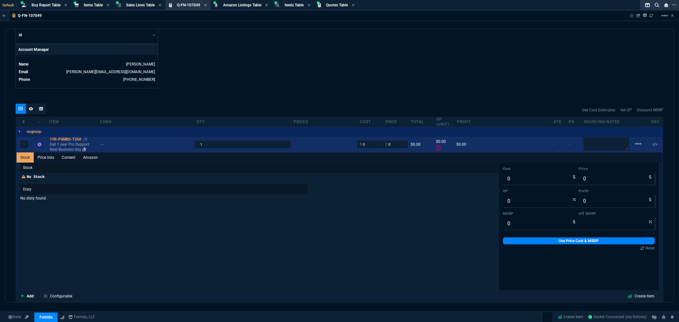
click at [72, 138] on div "1YR-PSNBD-T350" at bounding box center [72, 139] width 45 height 5
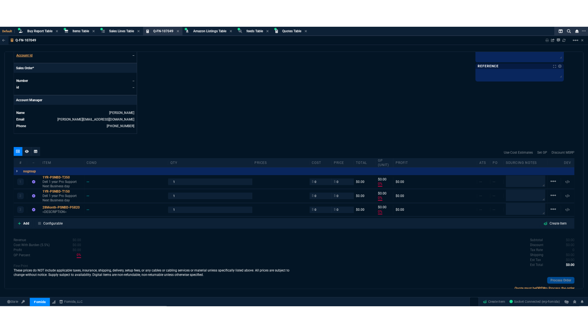
scroll to position [242, 0]
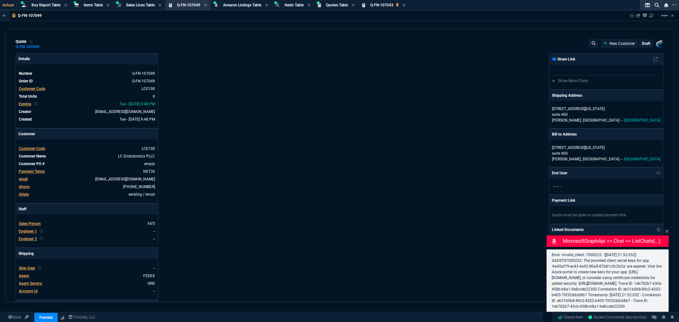
select select "8: NEPT"
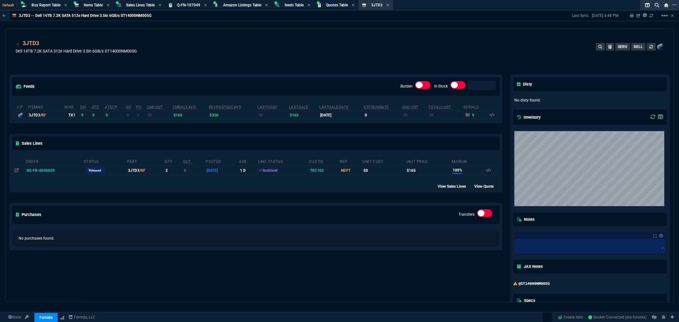
select select
